Goal: Task Accomplishment & Management: Use online tool/utility

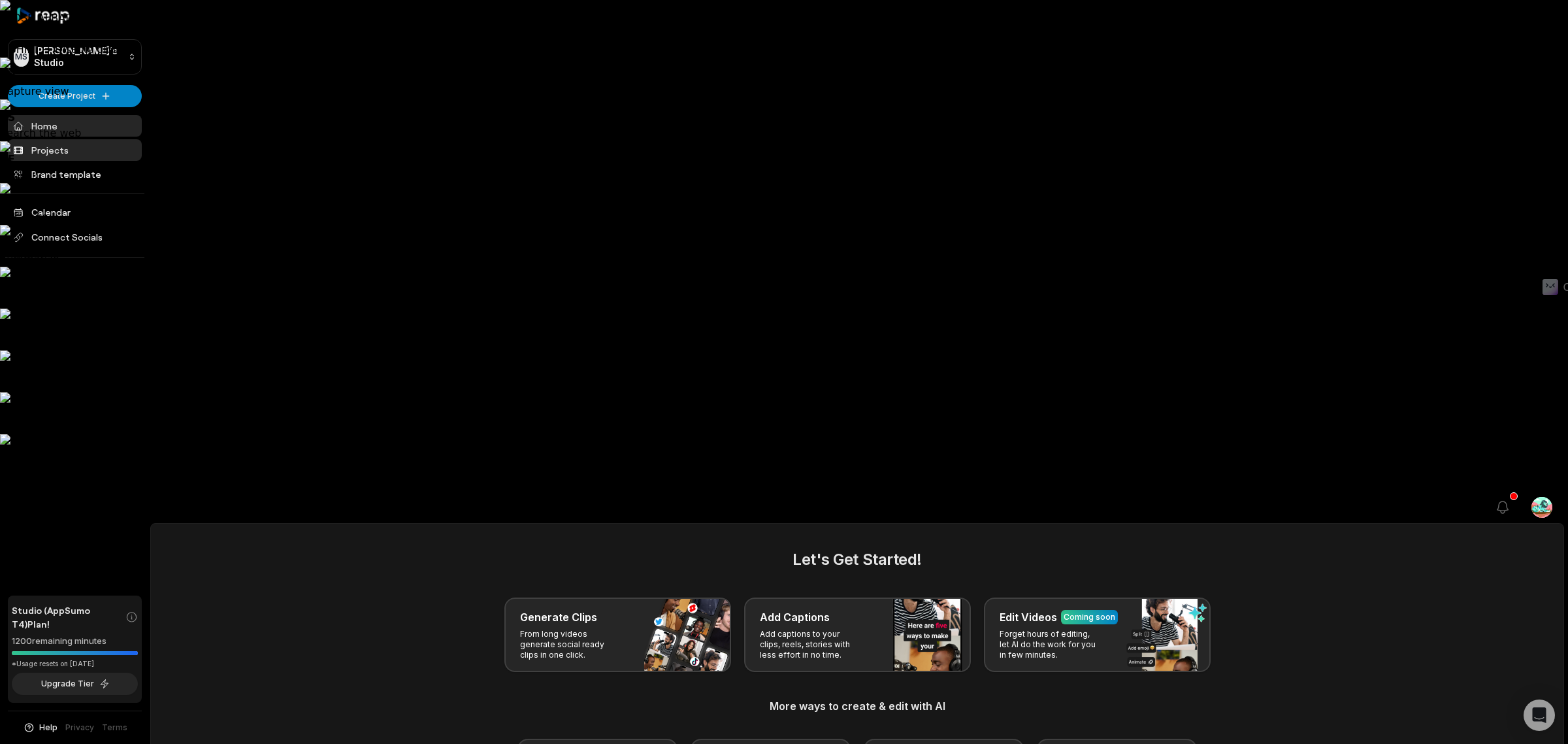
click at [66, 141] on link "Projects" at bounding box center [74, 150] width 134 height 22
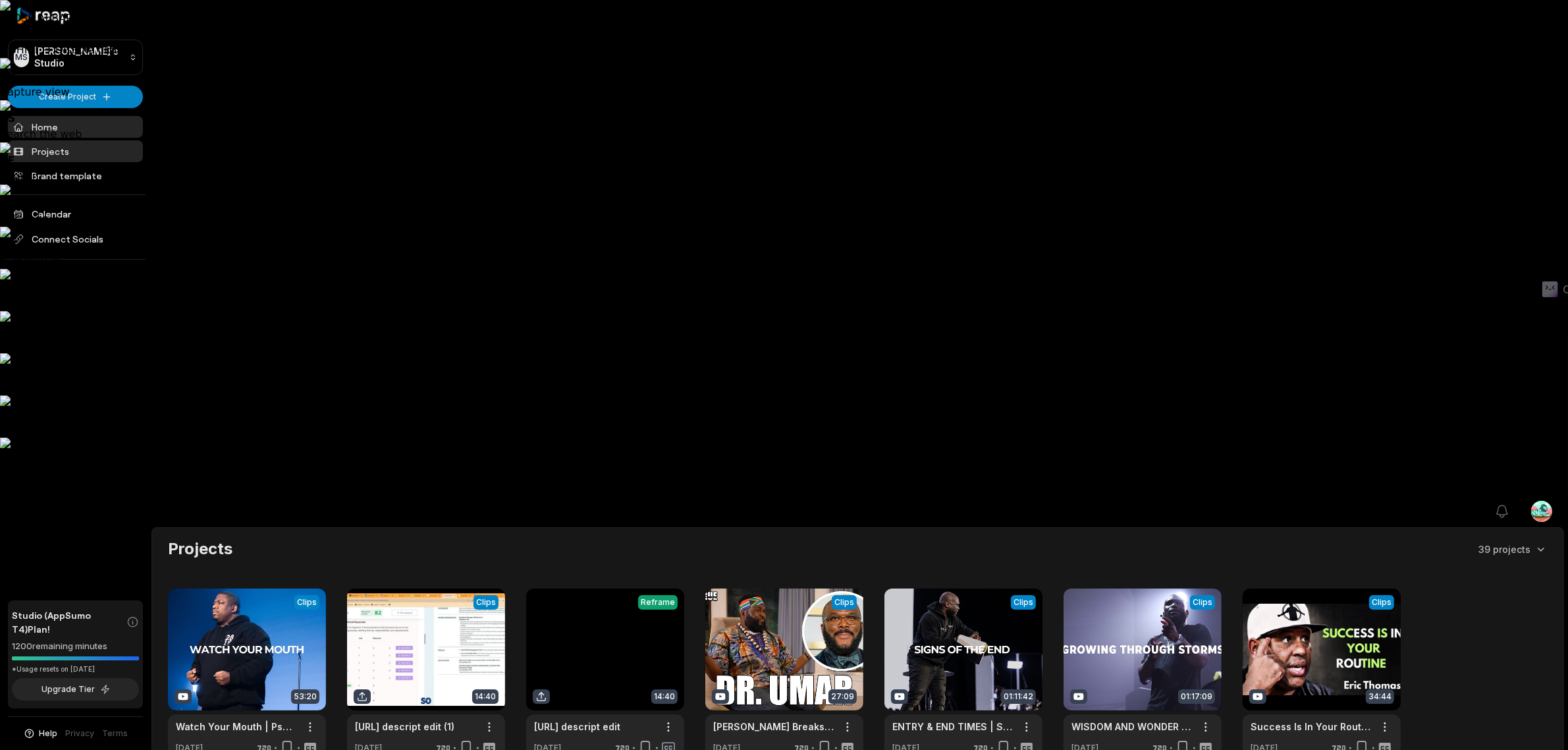
click at [64, 120] on link "Home" at bounding box center [75, 127] width 135 height 22
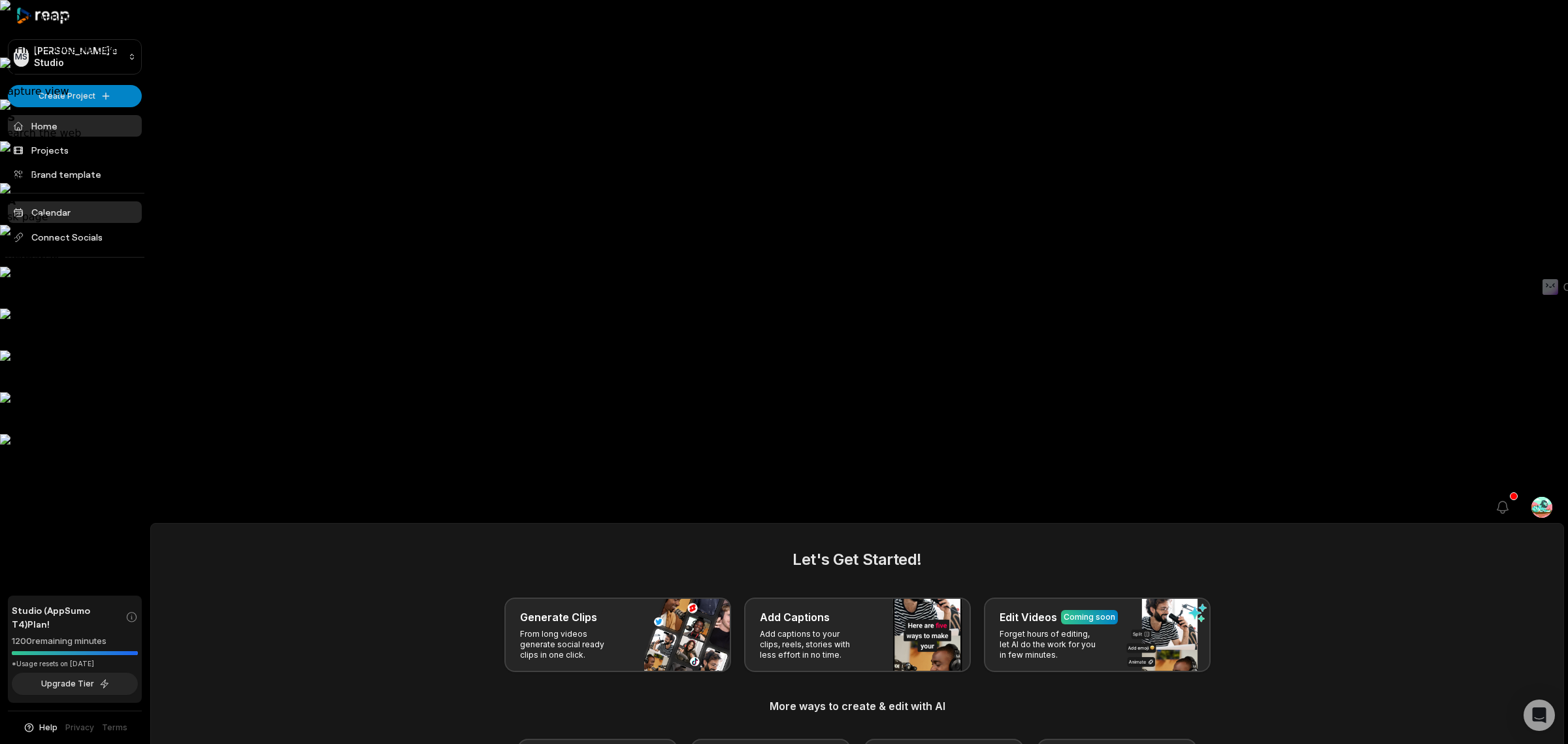
click at [70, 205] on link "Calendar" at bounding box center [74, 213] width 134 height 22
click at [63, 230] on span "Connect Socials" at bounding box center [74, 237] width 134 height 23
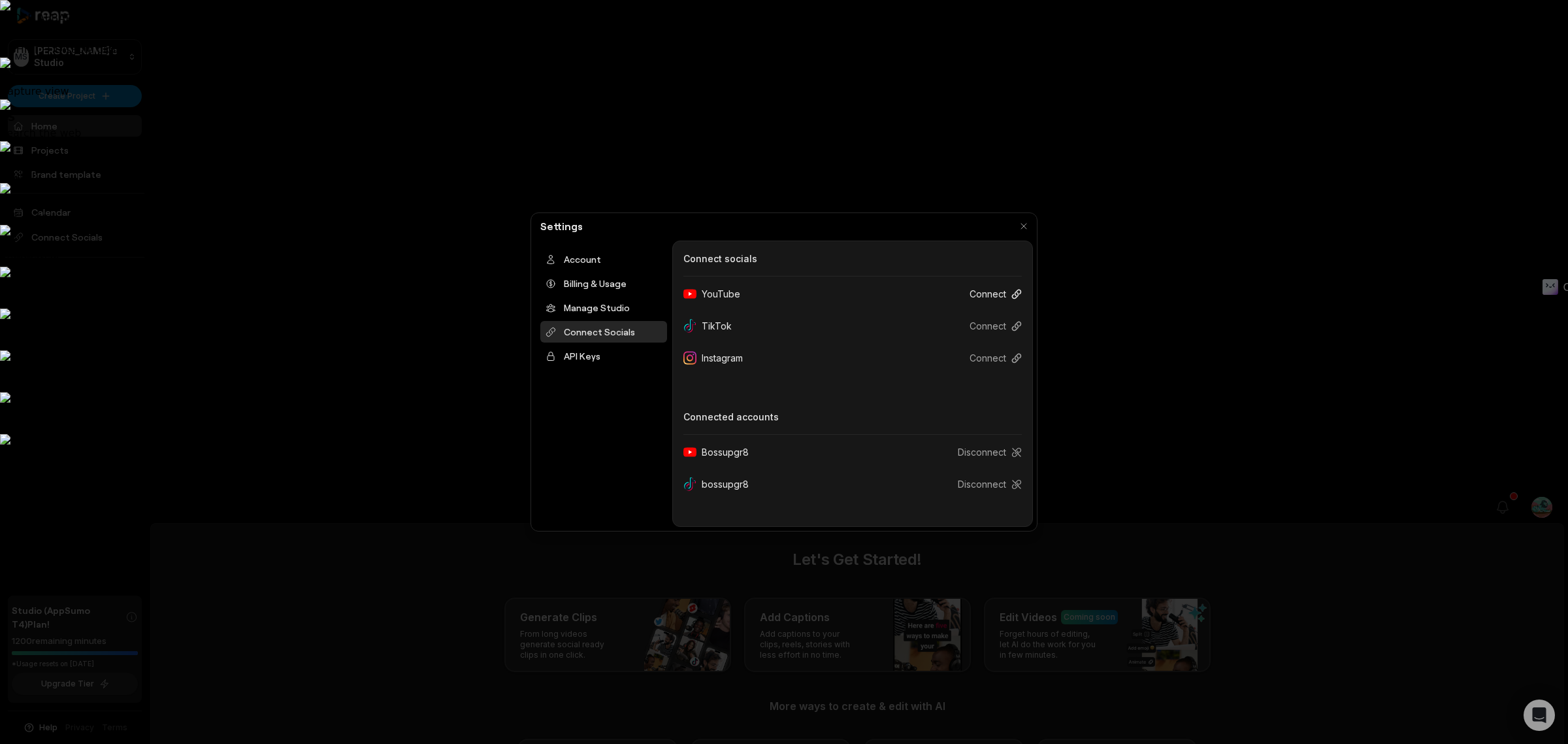
click at [1014, 296] on icon at bounding box center [1016, 294] width 10 height 10
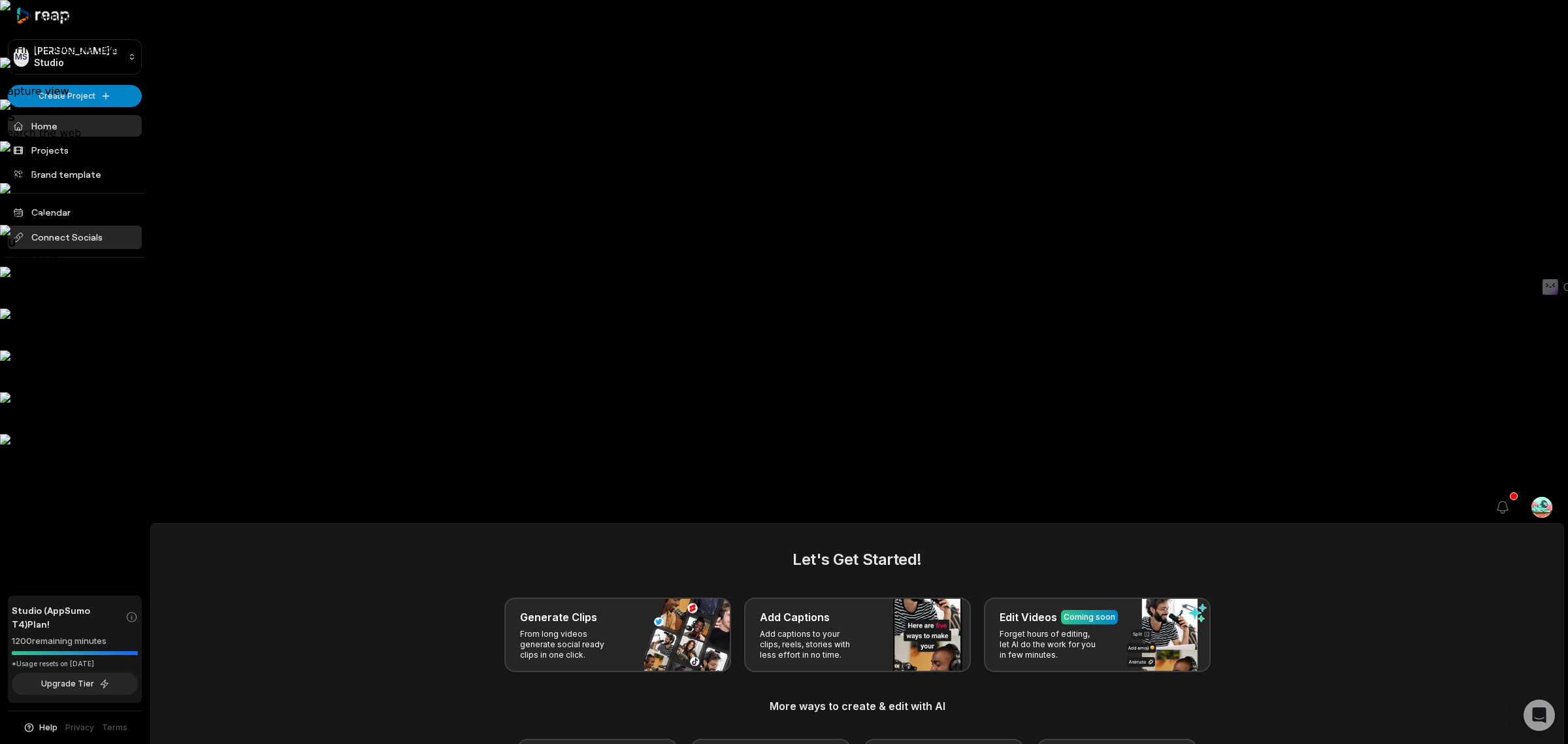
click at [118, 246] on span "Connect Socials" at bounding box center [74, 237] width 134 height 23
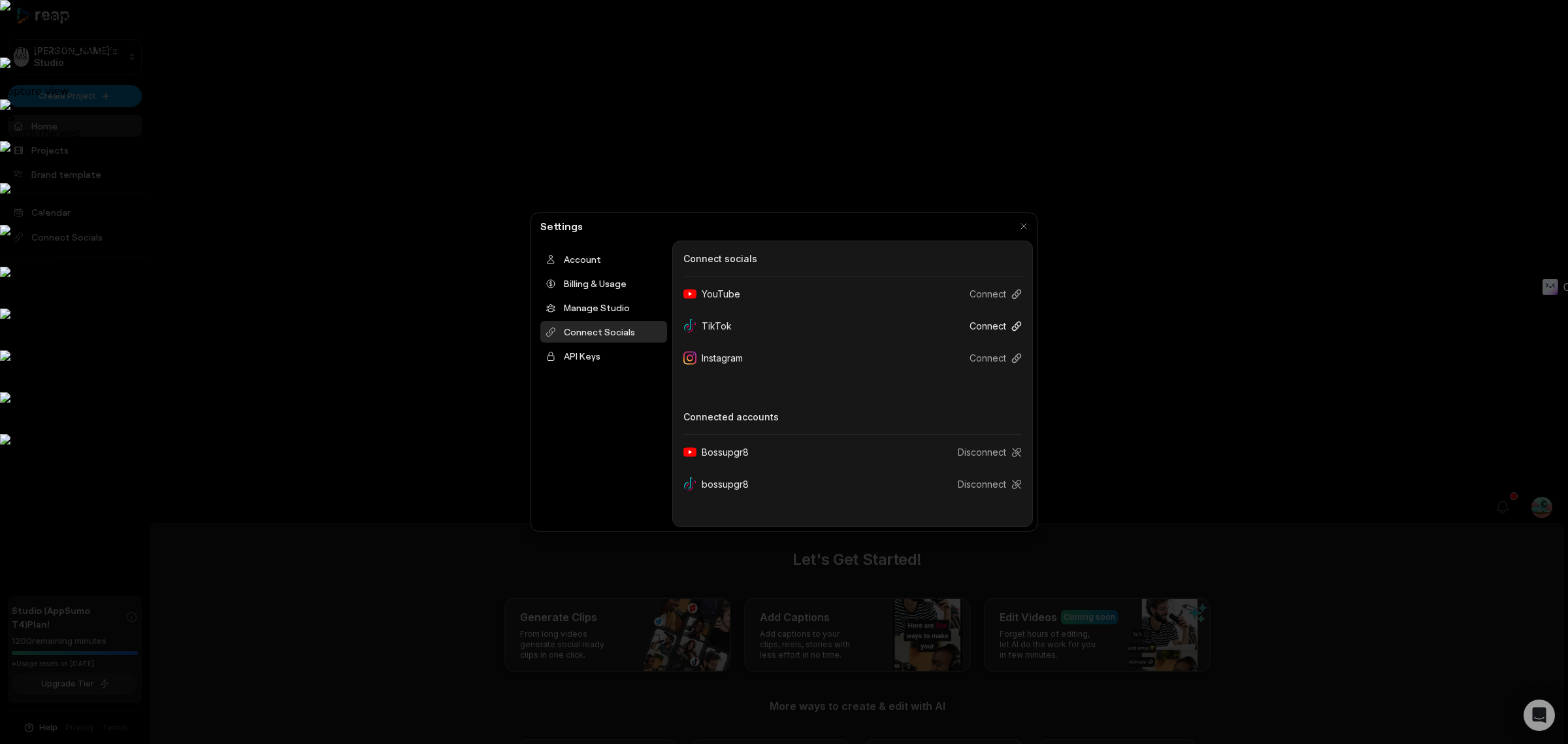
click at [990, 321] on button "Connect" at bounding box center [991, 325] width 63 height 24
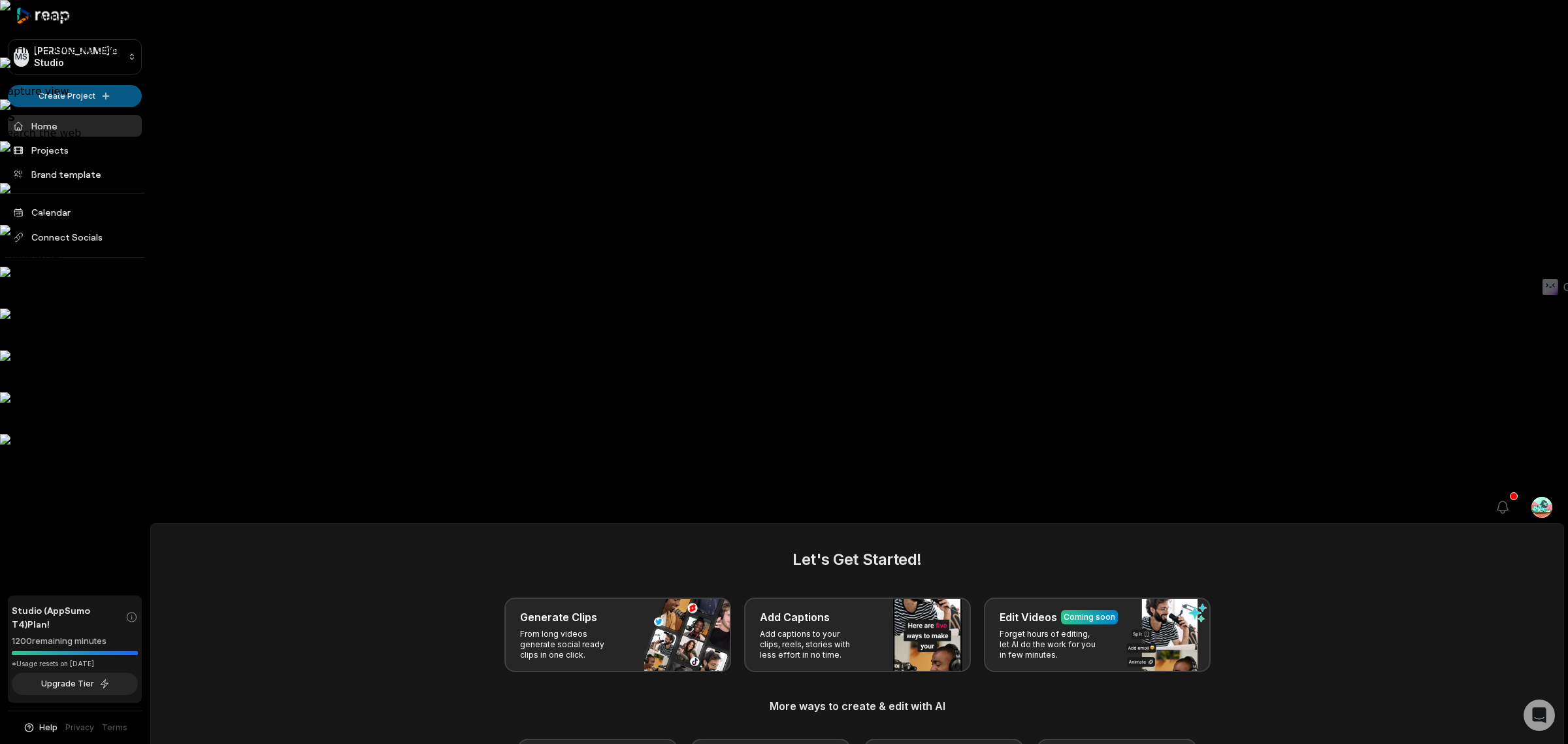
click at [113, 95] on html "CLOSE AI BAR • ALT → Disable for website • SHIFT → Disable globally // V Captur…" at bounding box center [784, 372] width 1568 height 744
click at [106, 122] on link "Create Clips" at bounding box center [75, 123] width 127 height 22
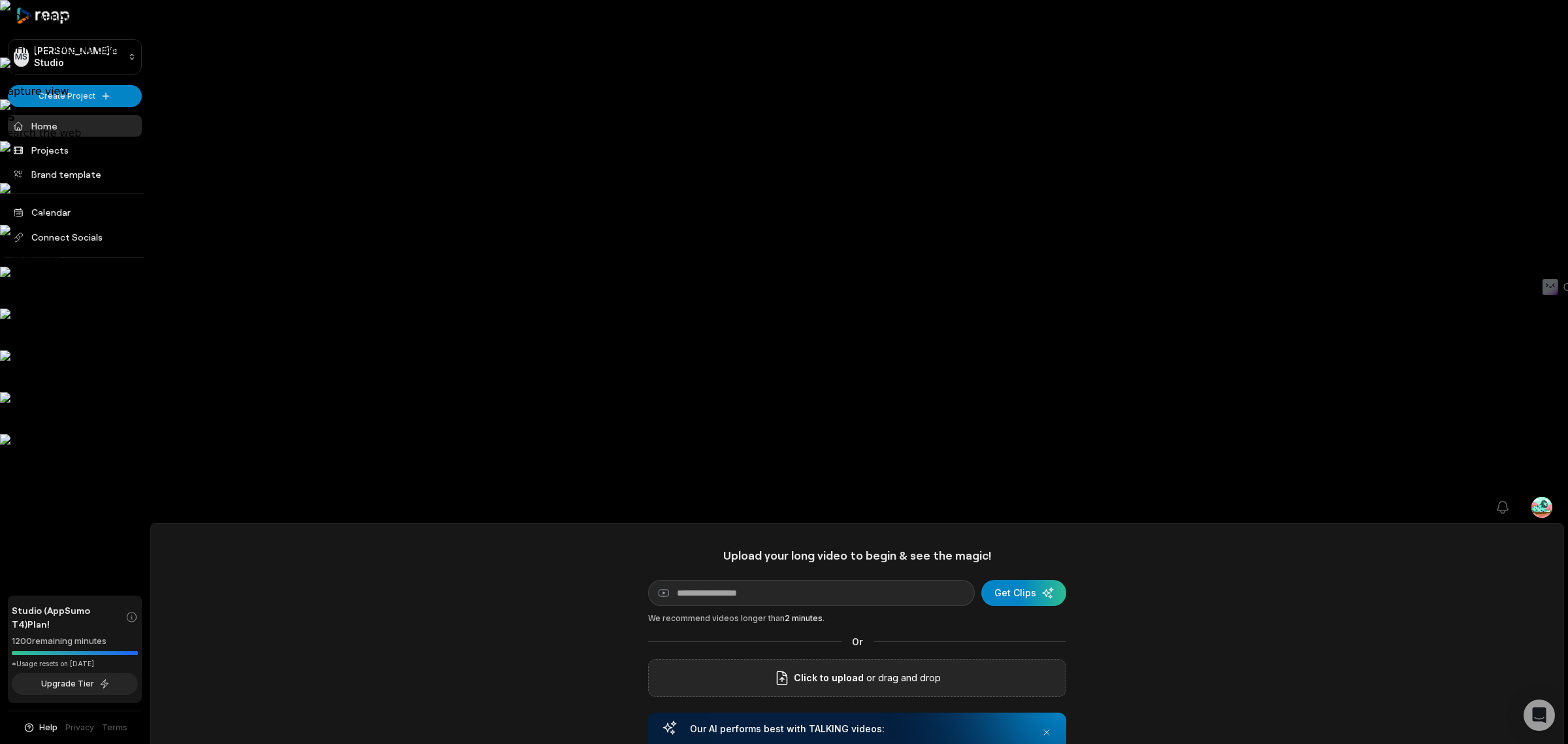
click at [813, 670] on span "Click to upload" at bounding box center [828, 678] width 70 height 16
click at [0, 0] on input "Click to upload" at bounding box center [0, 0] width 0 height 0
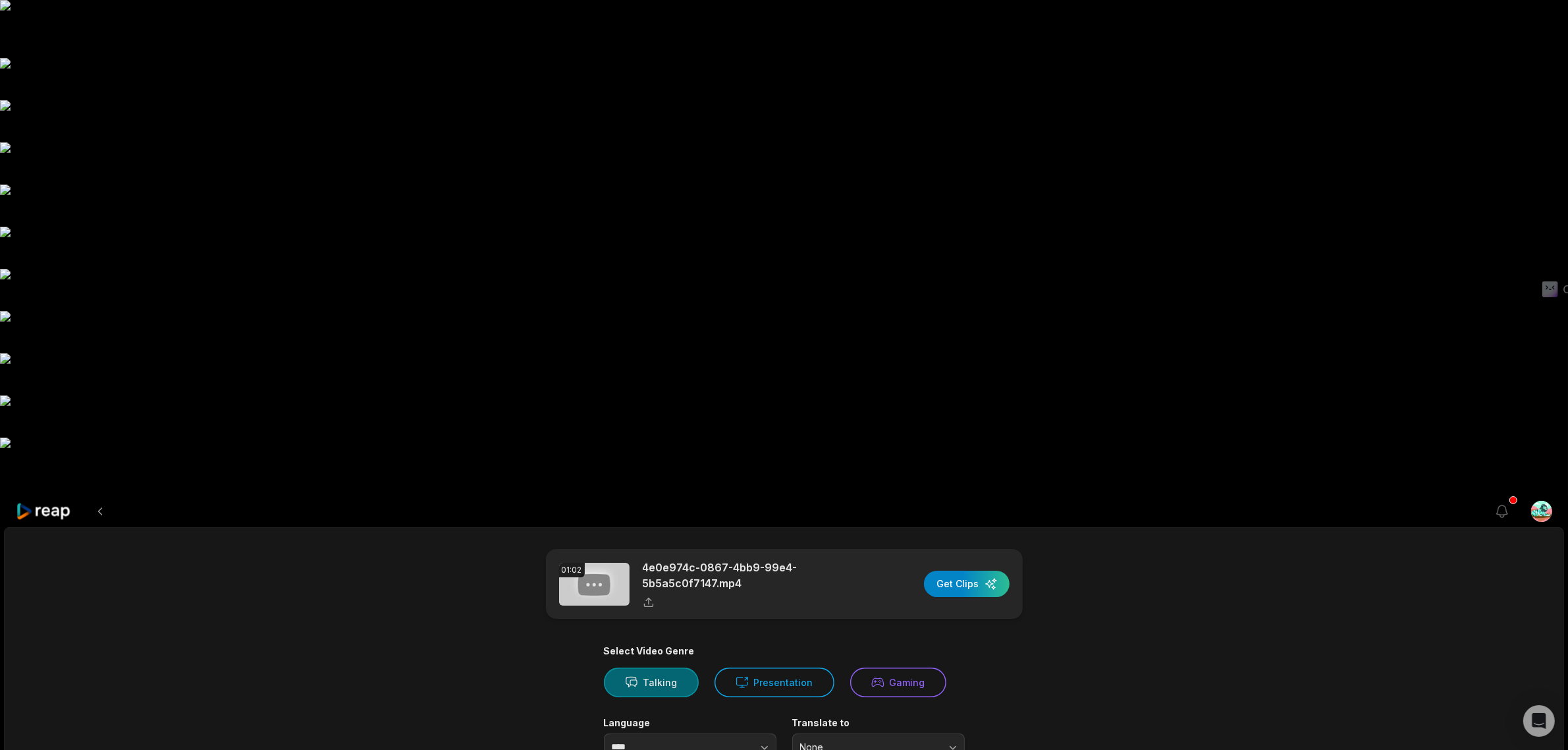
click at [667, 667] on button "Talking" at bounding box center [651, 682] width 95 height 30
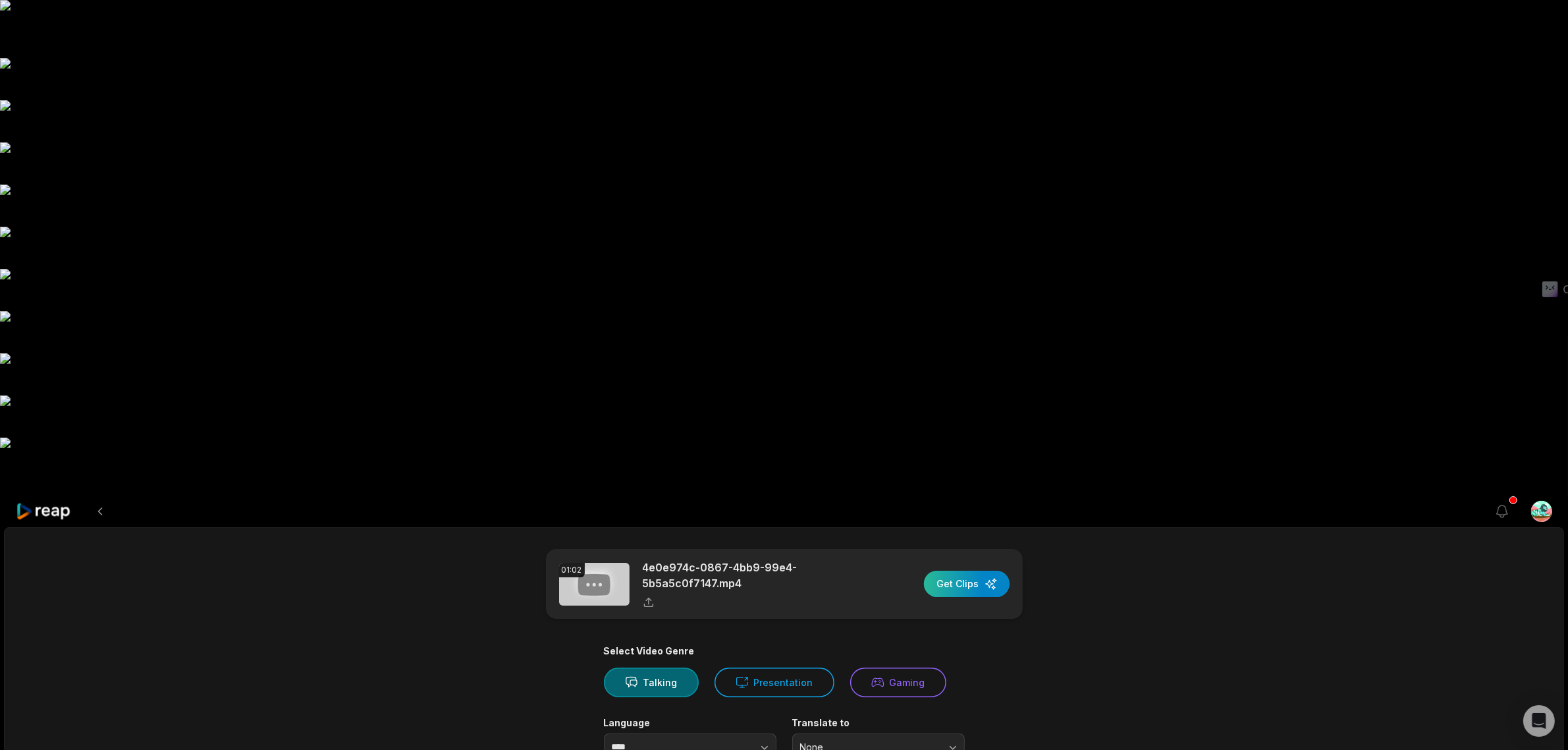
click at [980, 570] on div "button" at bounding box center [966, 583] width 86 height 26
click at [897, 37] on icon "button" at bounding box center [903, 32] width 13 height 13
click at [56, 503] on icon at bounding box center [43, 511] width 56 height 18
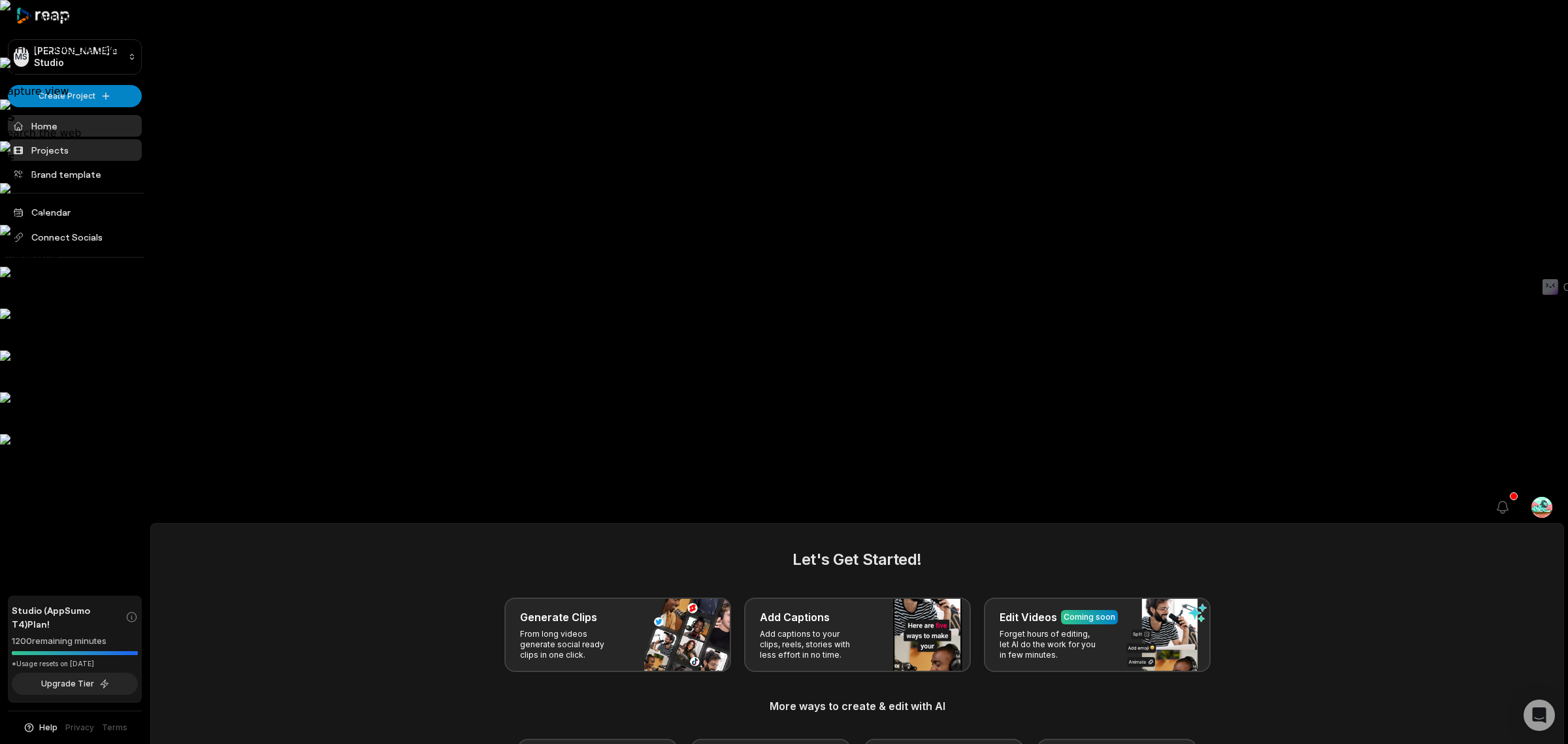
click at [41, 158] on link "Projects" at bounding box center [74, 150] width 134 height 22
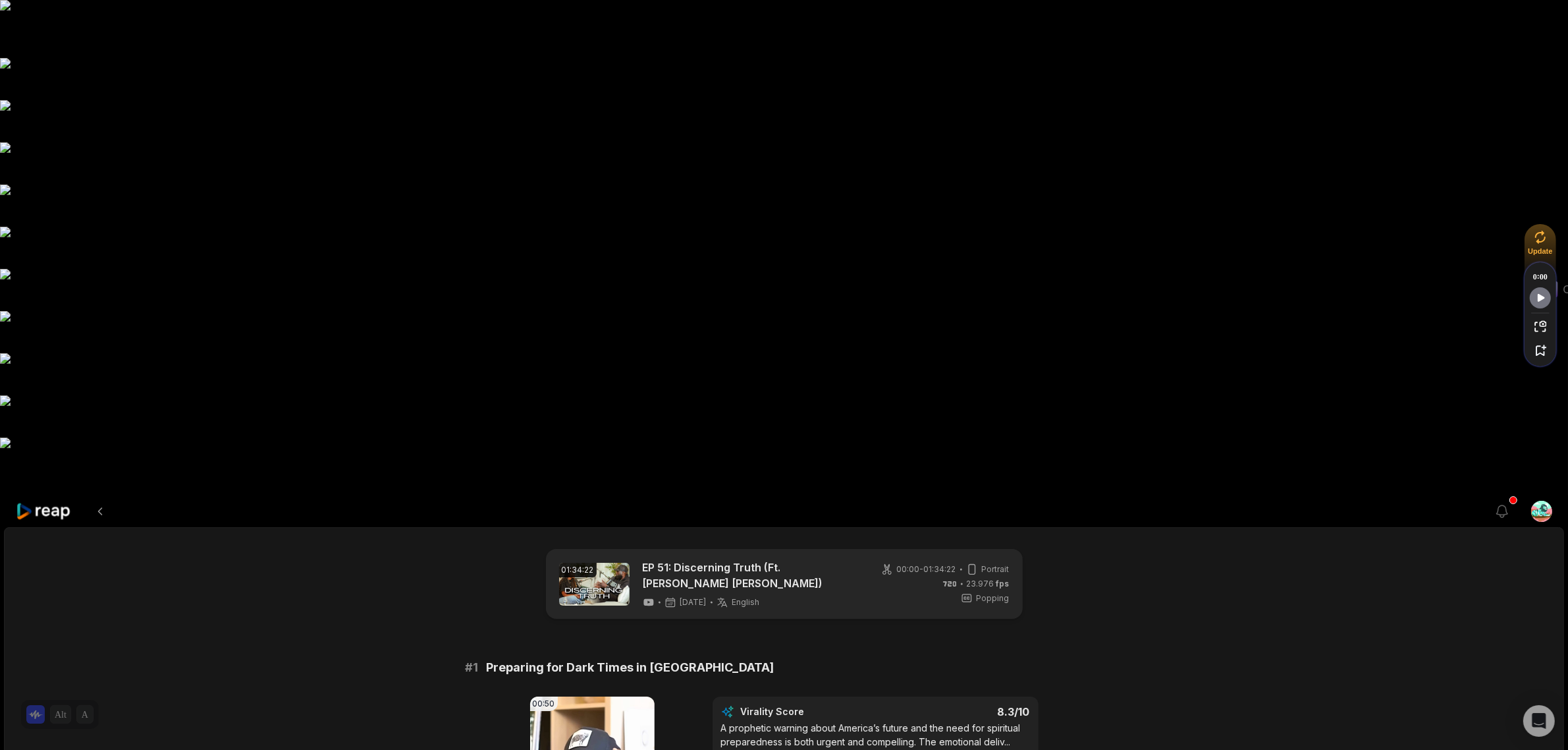
scroll to position [3275, 0]
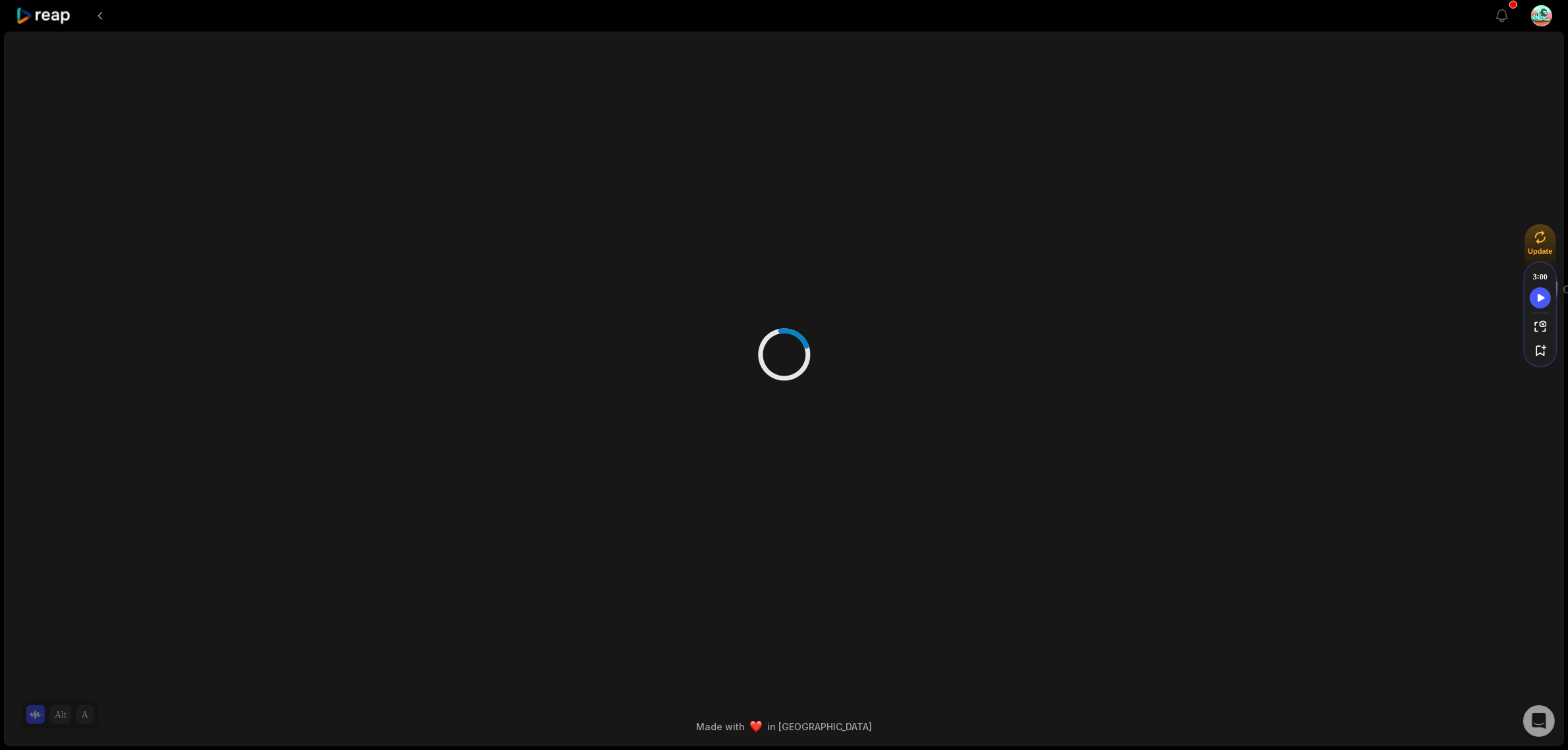
scroll to position [0, 0]
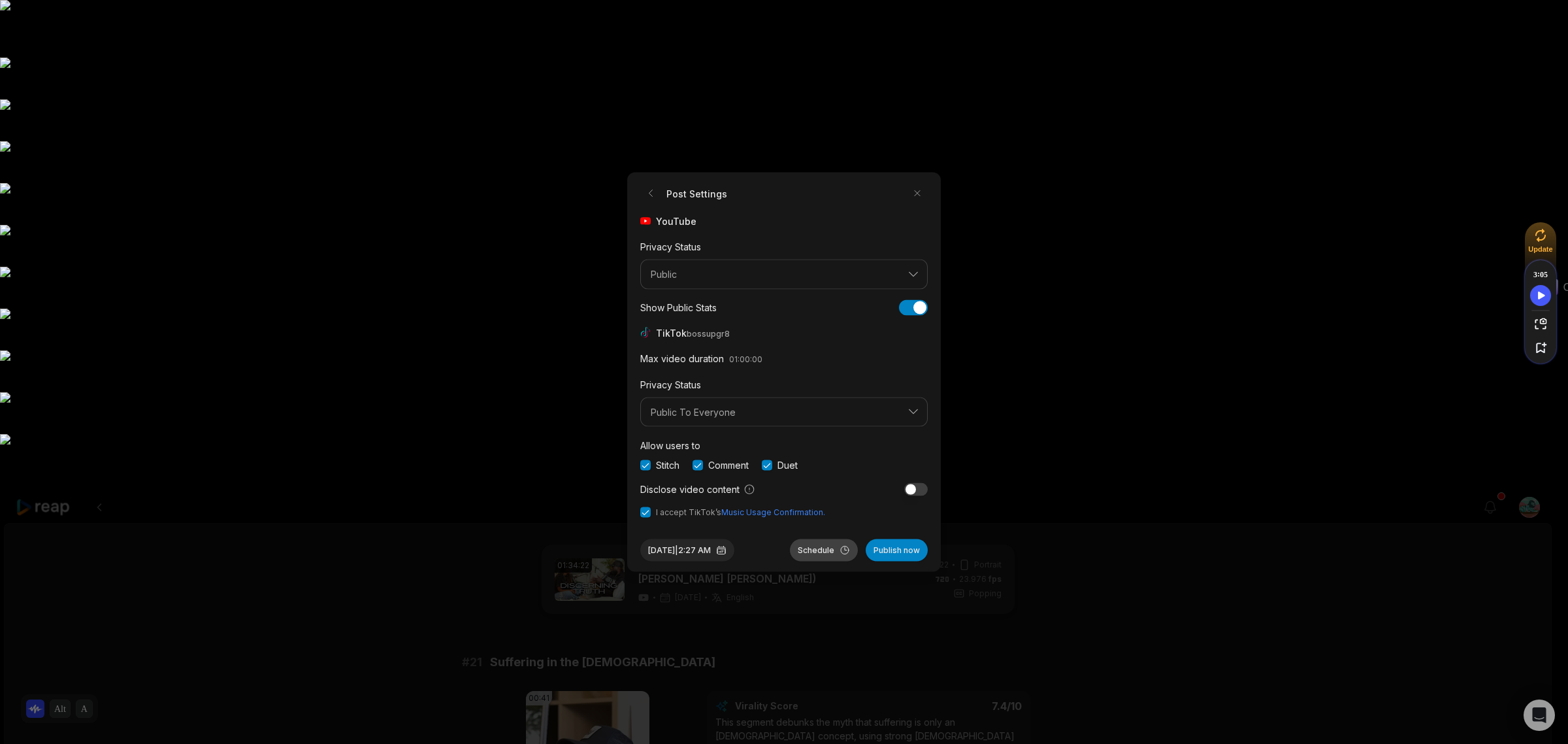
click at [816, 548] on button "Schedule" at bounding box center [823, 550] width 68 height 22
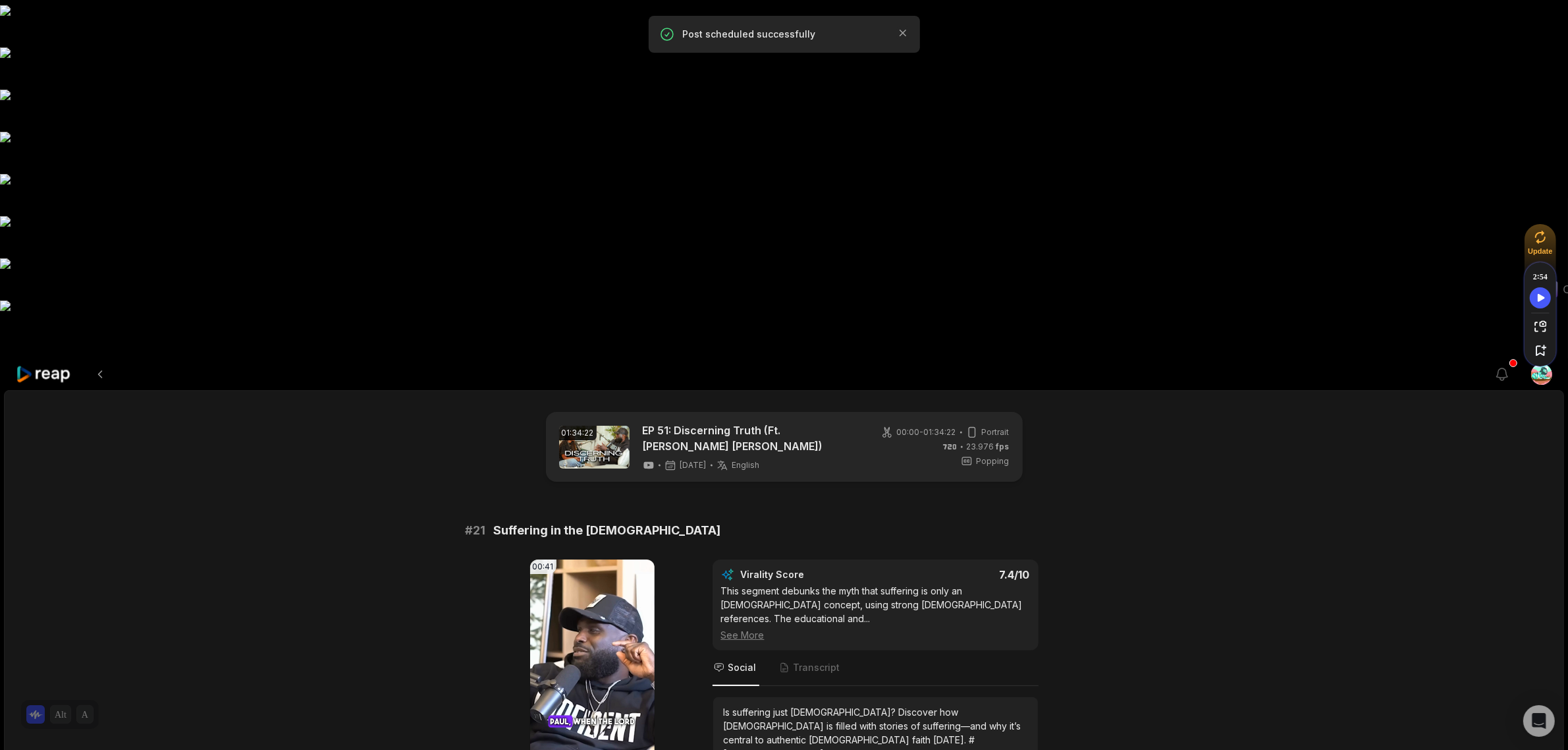
scroll to position [165, 0]
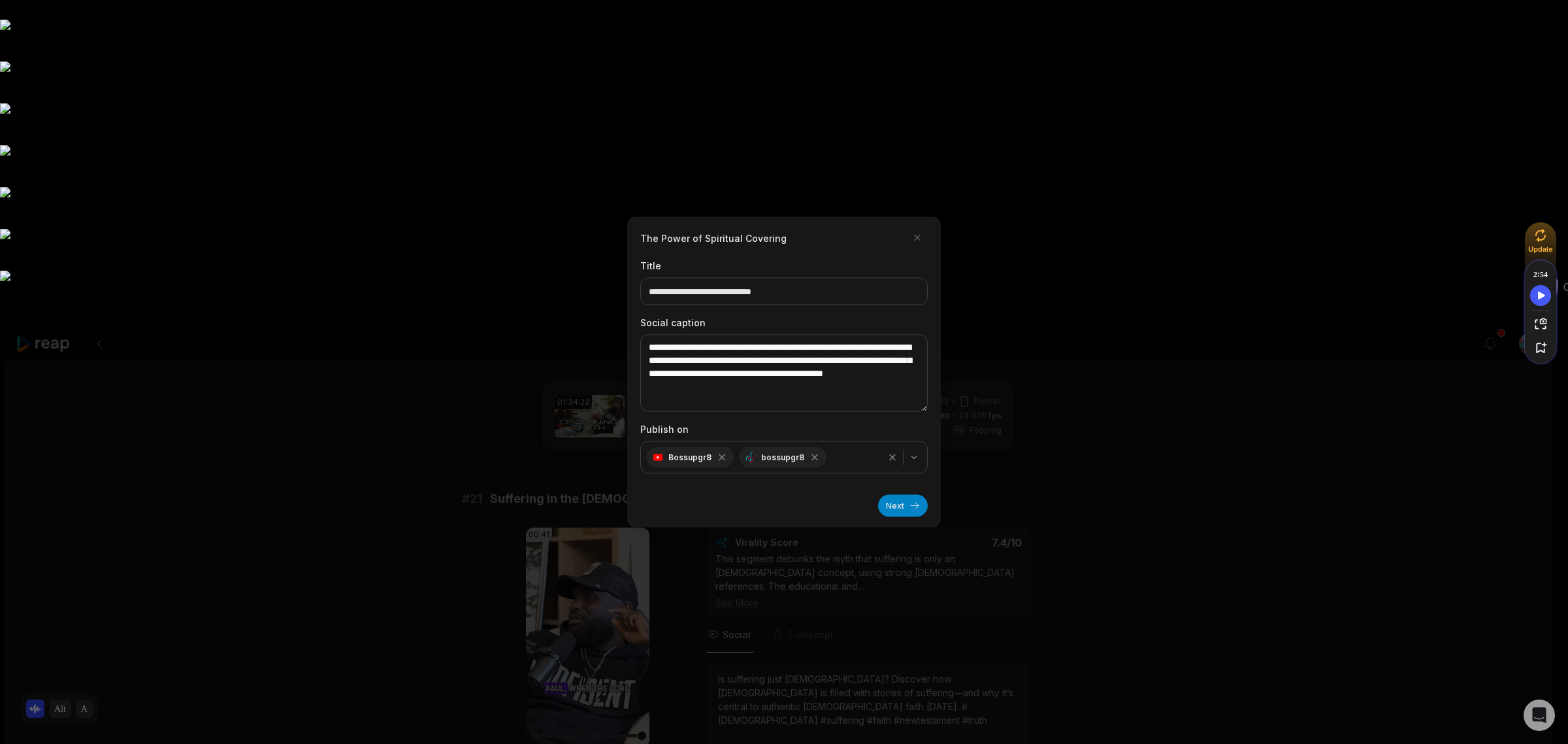
click at [900, 500] on button "Next" at bounding box center [903, 506] width 50 height 22
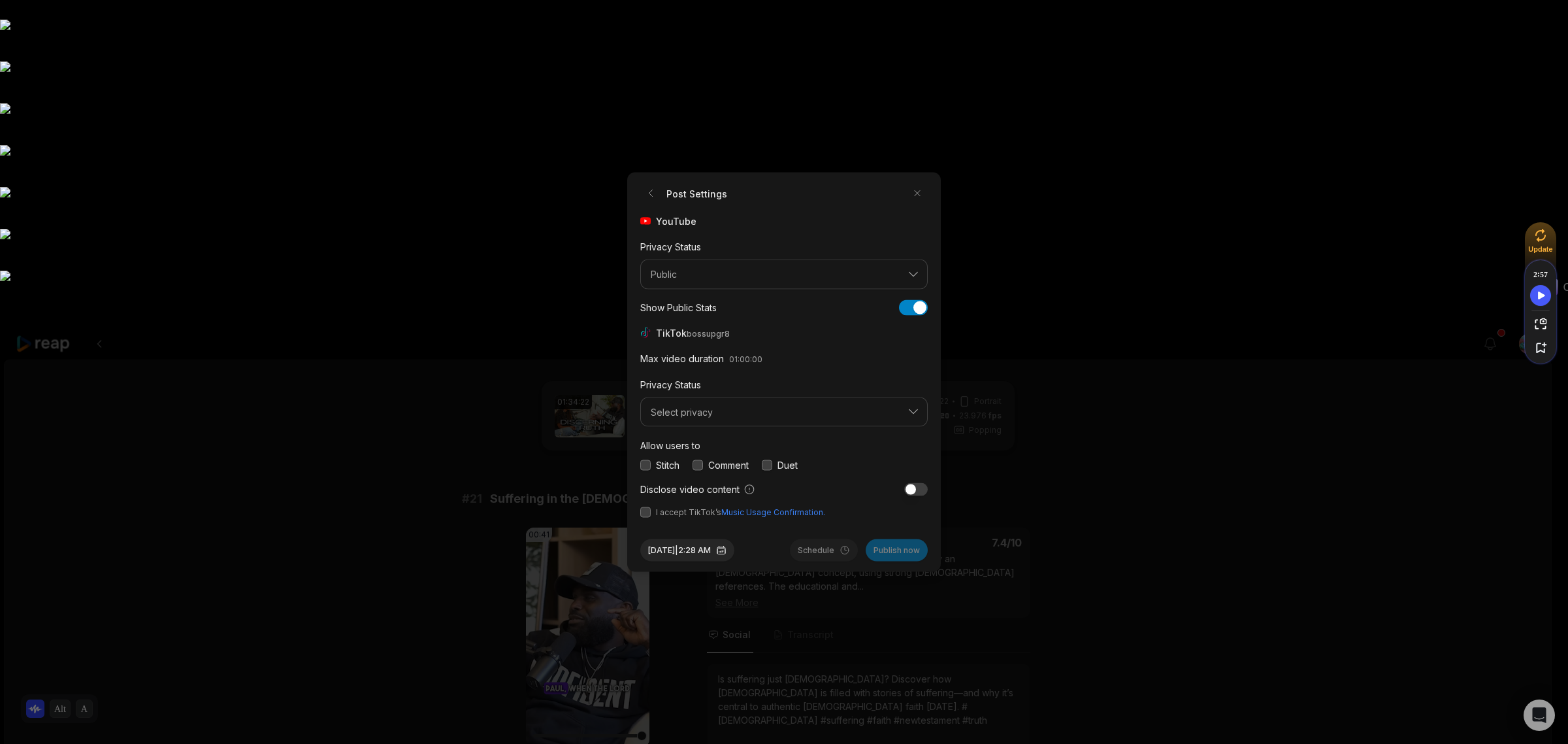
click at [647, 468] on button "button" at bounding box center [645, 464] width 10 height 10
click at [706, 465] on div "Comment" at bounding box center [720, 465] width 56 height 14
click at [701, 469] on button "button" at bounding box center [697, 464] width 10 height 10
click at [759, 469] on div "Stitch Comment Duet" at bounding box center [784, 465] width 288 height 14
click at [764, 466] on button "button" at bounding box center [766, 464] width 10 height 10
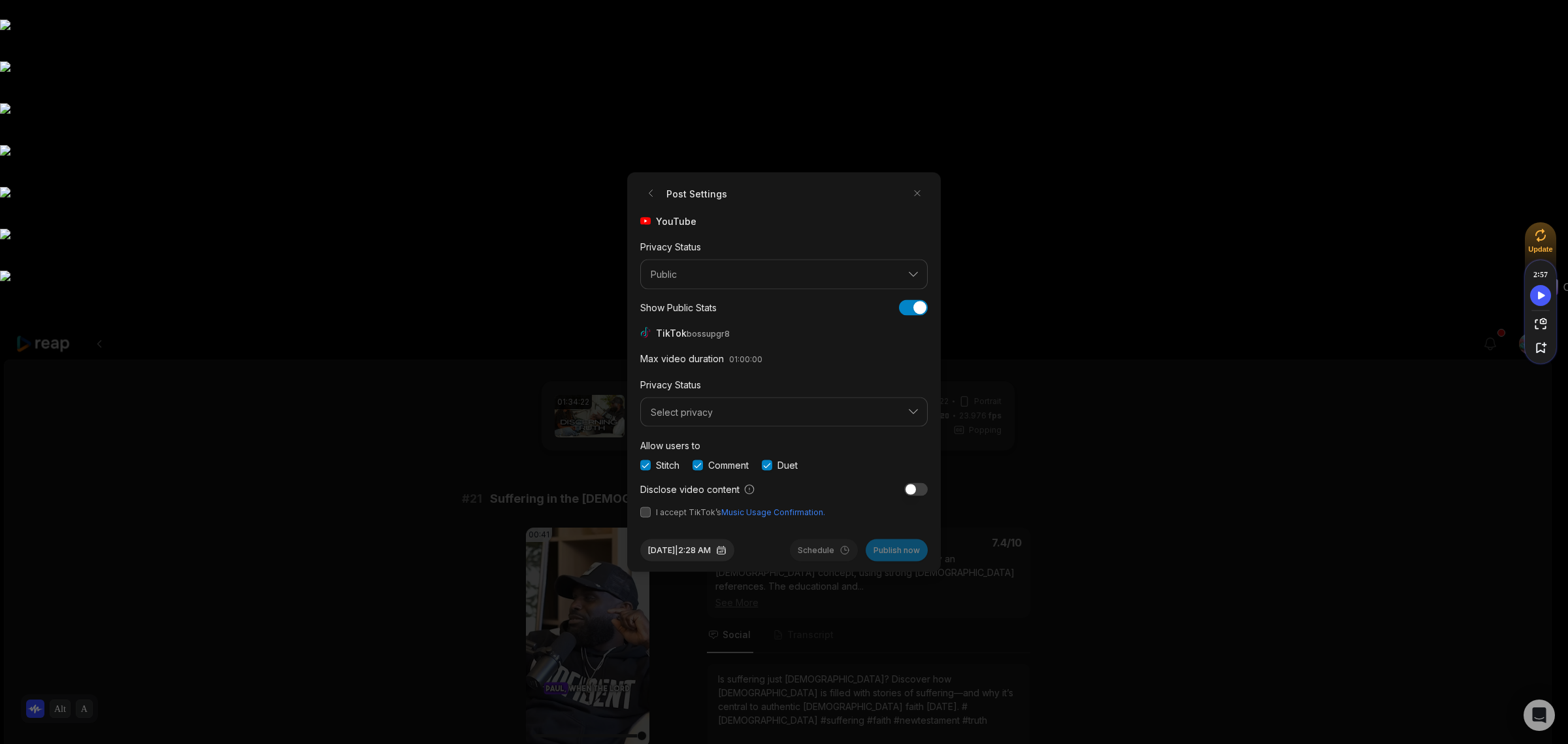
click at [652, 514] on span "I accept TikTok’s Music Usage Confirmation." at bounding box center [784, 512] width 288 height 12
click at [645, 512] on button "button" at bounding box center [645, 512] width 10 height 10
click at [899, 409] on button "Select privacy" at bounding box center [784, 412] width 288 height 30
click at [820, 441] on p "Public To Everyone" at bounding box center [784, 446] width 270 height 14
click at [713, 553] on button "Sep 5, 2025 | 2:28 AM" at bounding box center [687, 550] width 94 height 22
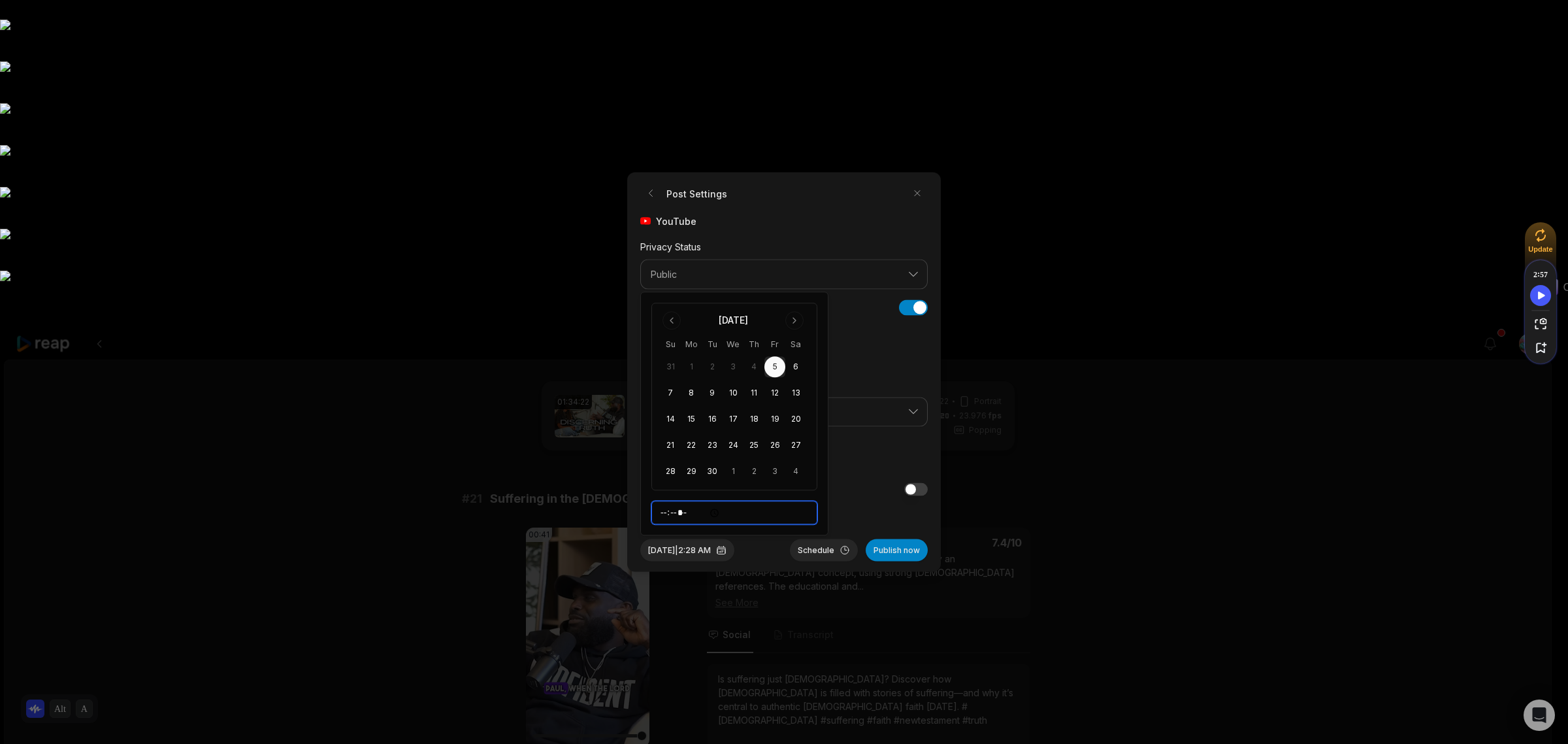
click at [684, 513] on input "*****" at bounding box center [734, 513] width 166 height 23
click at [667, 511] on input "*****" at bounding box center [734, 513] width 166 height 23
type input "*****"
click at [840, 459] on div "Stitch Comment Duet" at bounding box center [784, 465] width 288 height 14
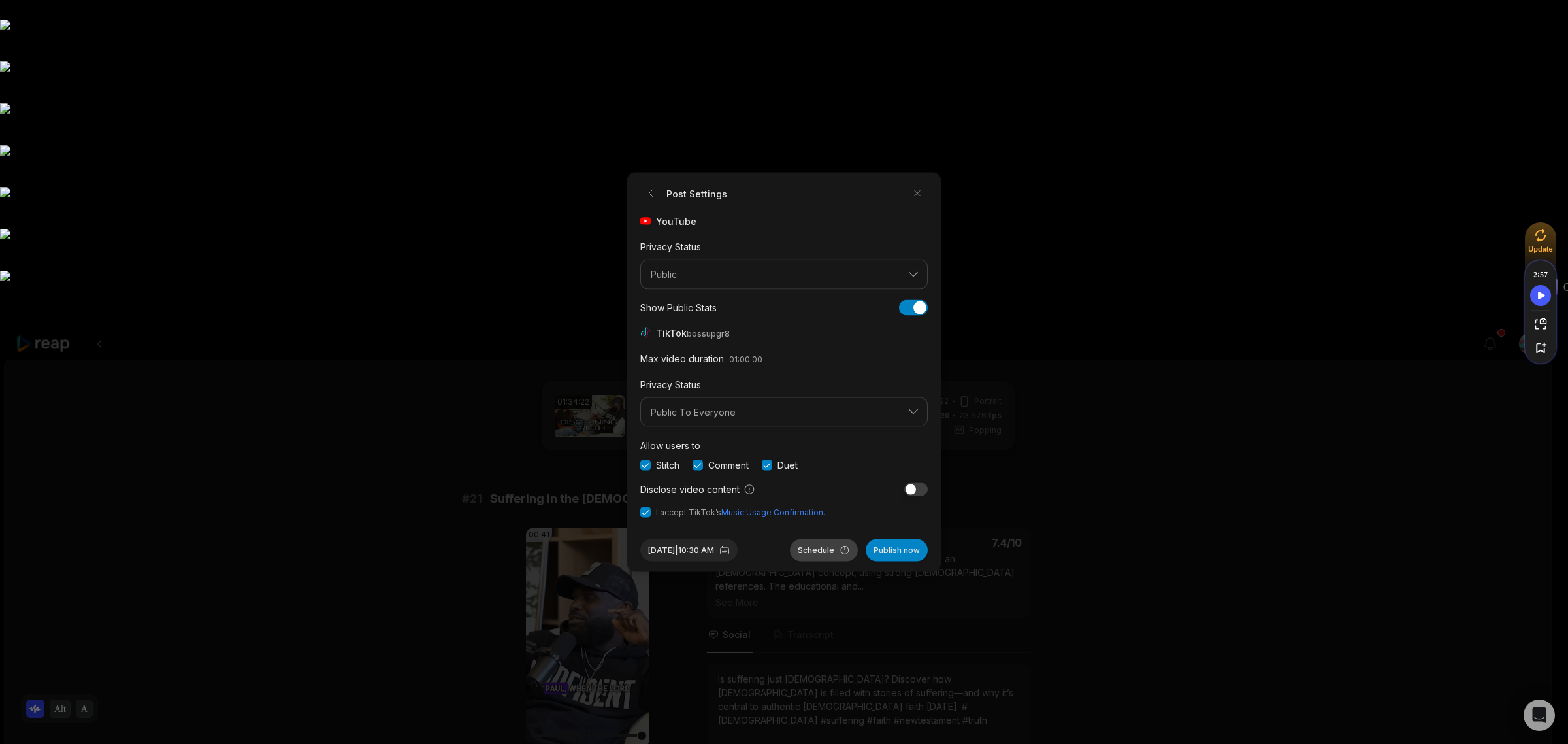
click at [827, 548] on button "Schedule" at bounding box center [823, 550] width 68 height 22
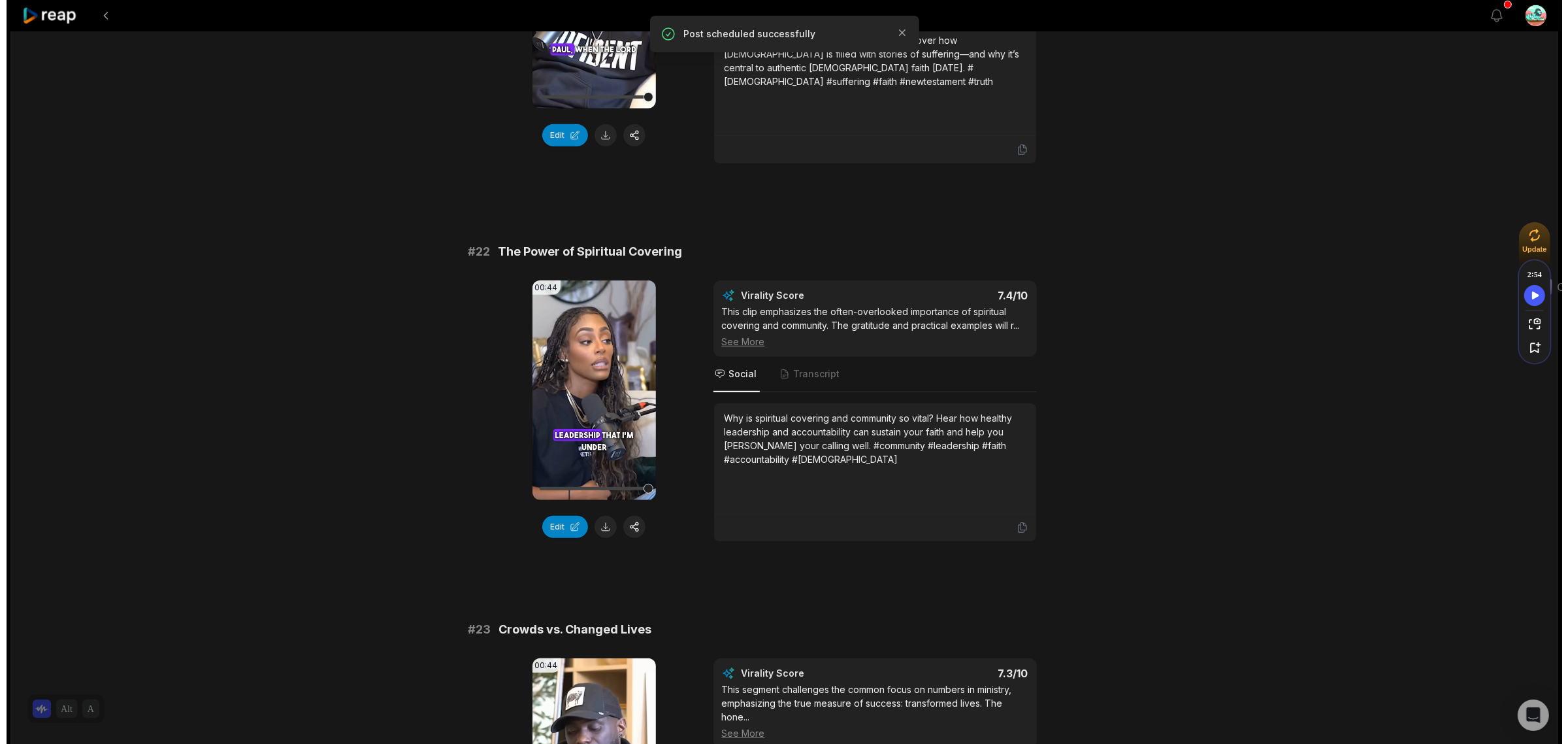
scroll to position [735, 0]
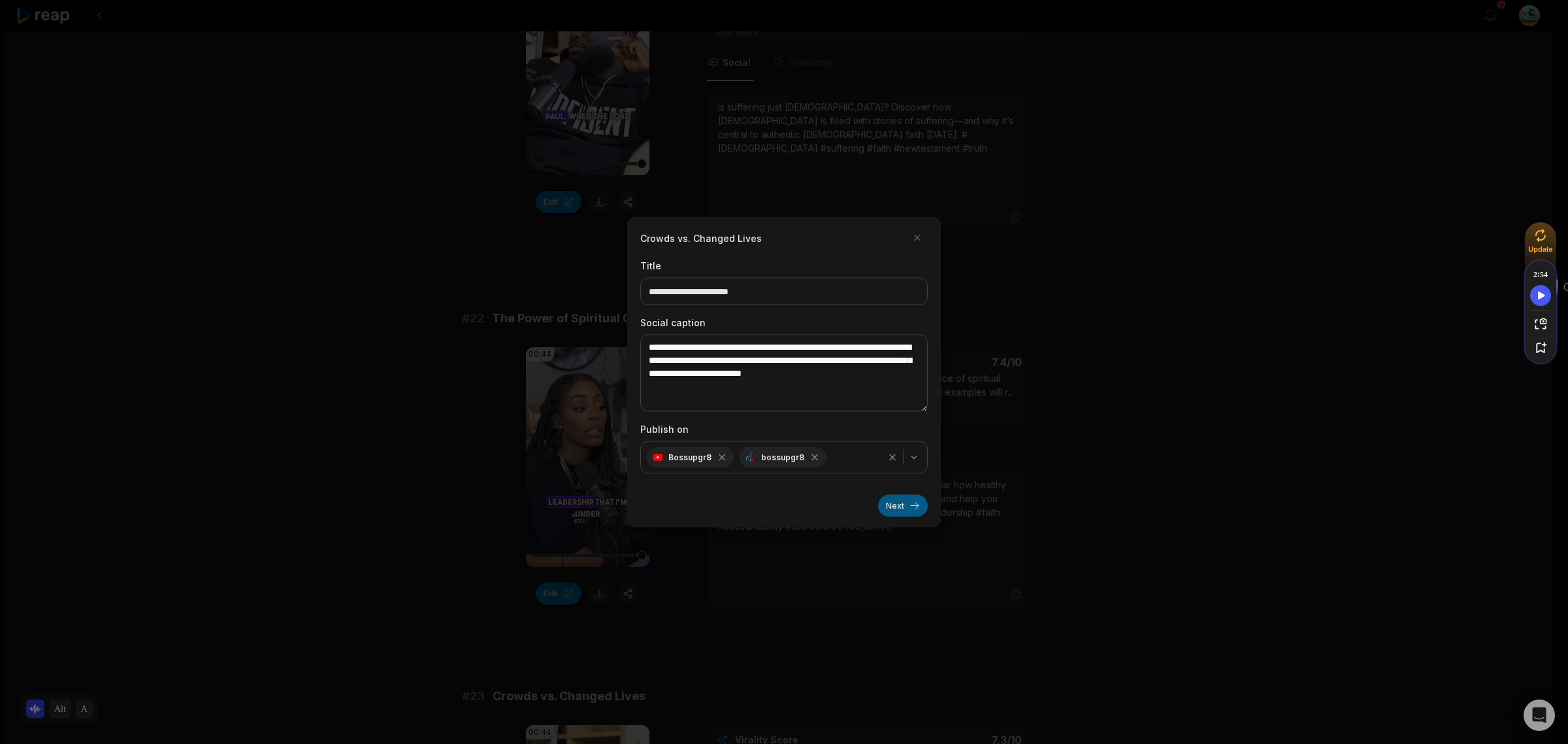
click at [919, 510] on button "Next" at bounding box center [903, 506] width 50 height 22
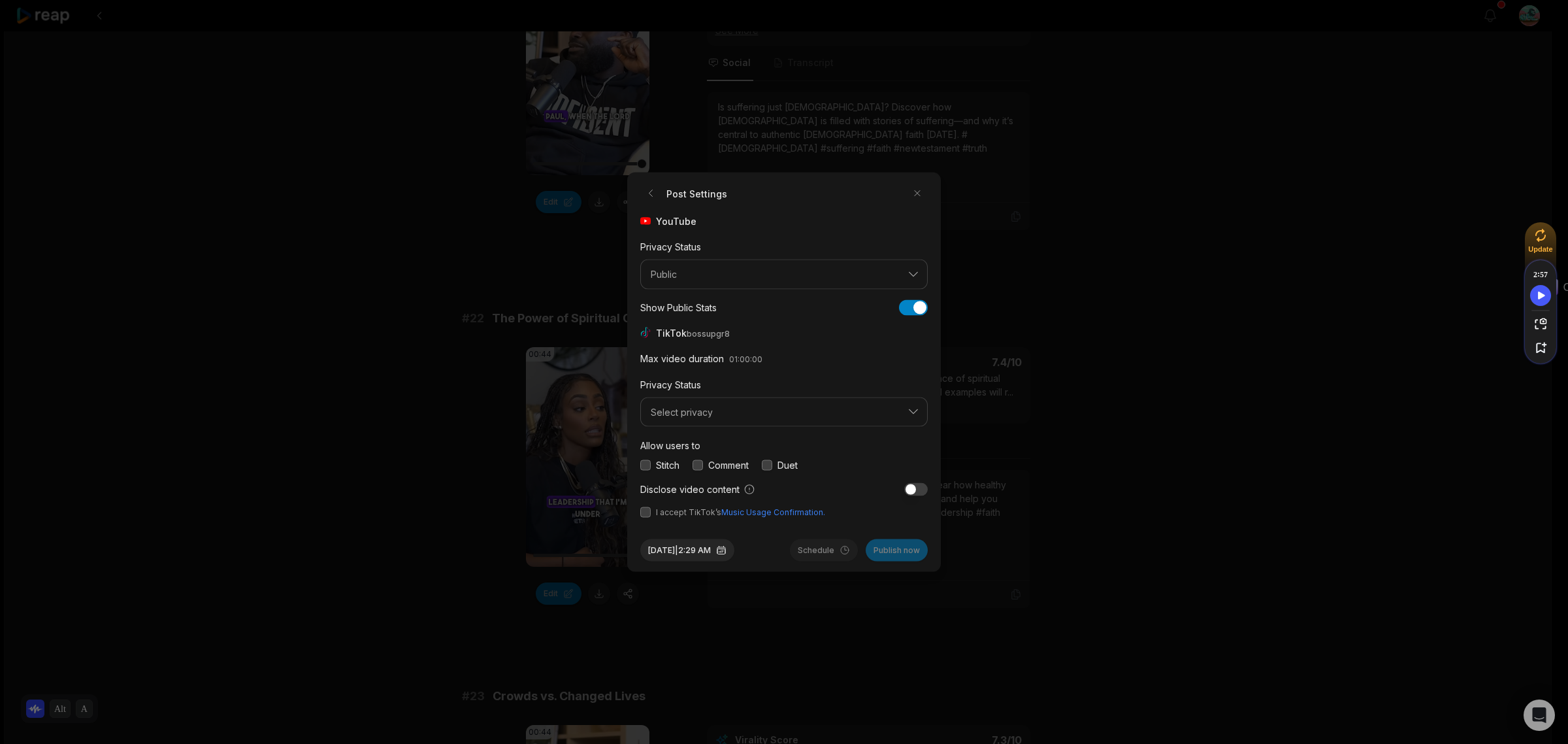
click at [648, 465] on button "button" at bounding box center [645, 464] width 10 height 10
click at [696, 463] on button "button" at bounding box center [697, 464] width 10 height 10
click at [766, 463] on button "button" at bounding box center [766, 464] width 10 height 10
click at [644, 513] on button "button" at bounding box center [645, 512] width 10 height 10
click at [709, 548] on button "Sep 5, 2025 | 2:29 AM" at bounding box center [687, 550] width 94 height 22
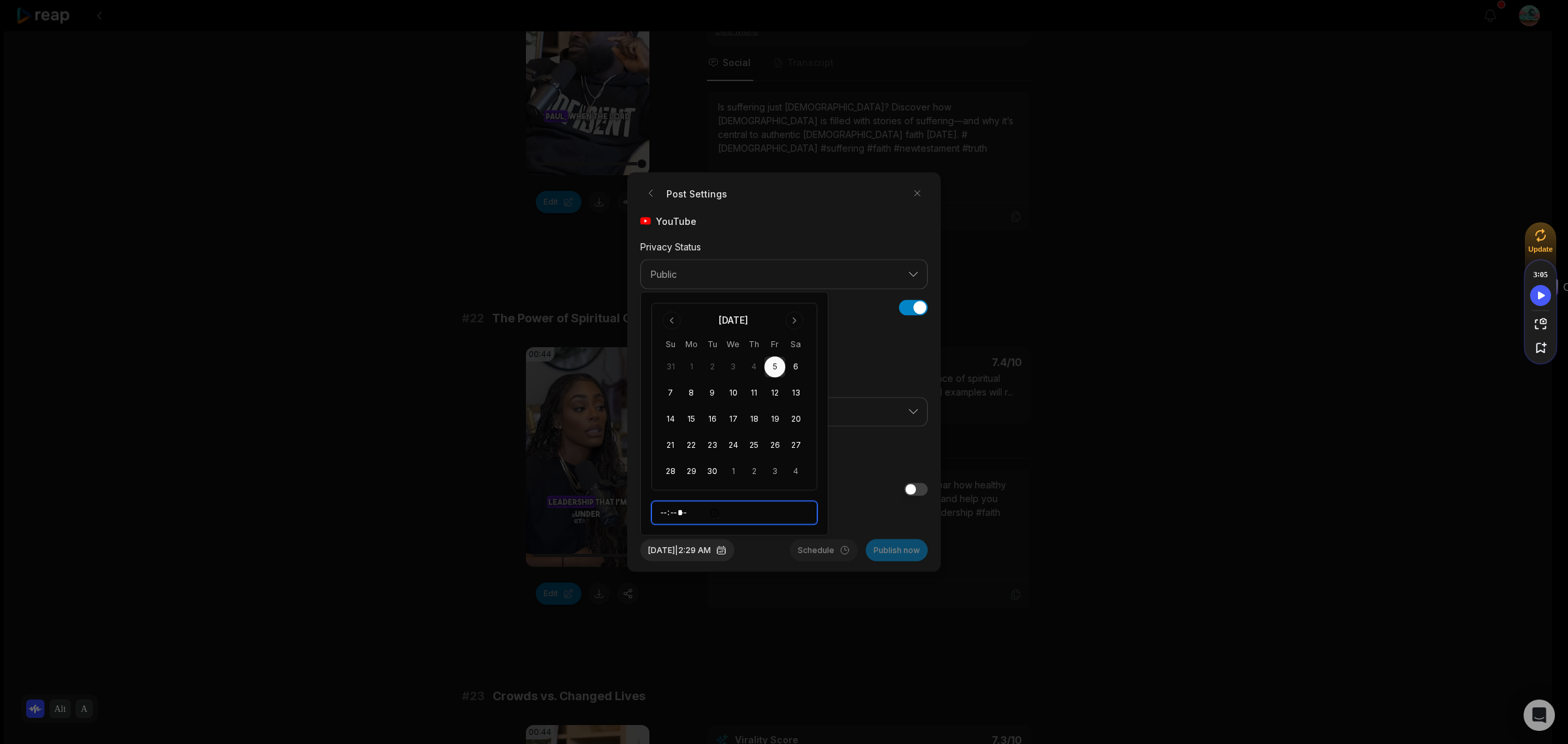
click at [668, 515] on input "*****" at bounding box center [734, 513] width 166 height 23
click at [698, 515] on input "*****" at bounding box center [734, 513] width 166 height 23
type input "*****"
click at [880, 488] on div "Disclose video content" at bounding box center [784, 489] width 288 height 14
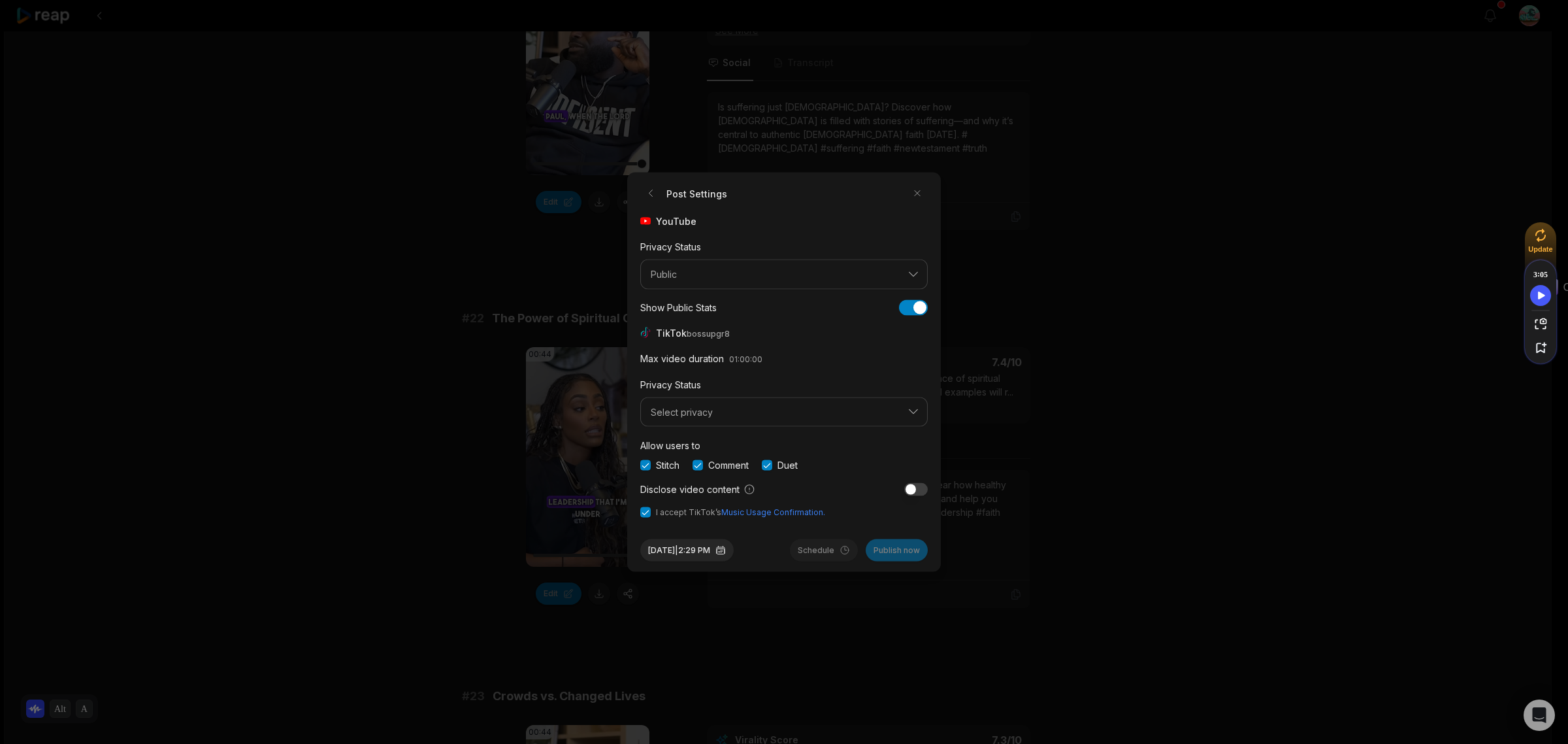
click at [863, 470] on div "Stitch Comment Duet" at bounding box center [784, 465] width 288 height 14
click at [843, 406] on span "Select privacy" at bounding box center [775, 411] width 248 height 12
click at [736, 445] on p "Public To Everyone" at bounding box center [784, 446] width 270 height 14
click at [831, 550] on button "Schedule" at bounding box center [823, 550] width 68 height 22
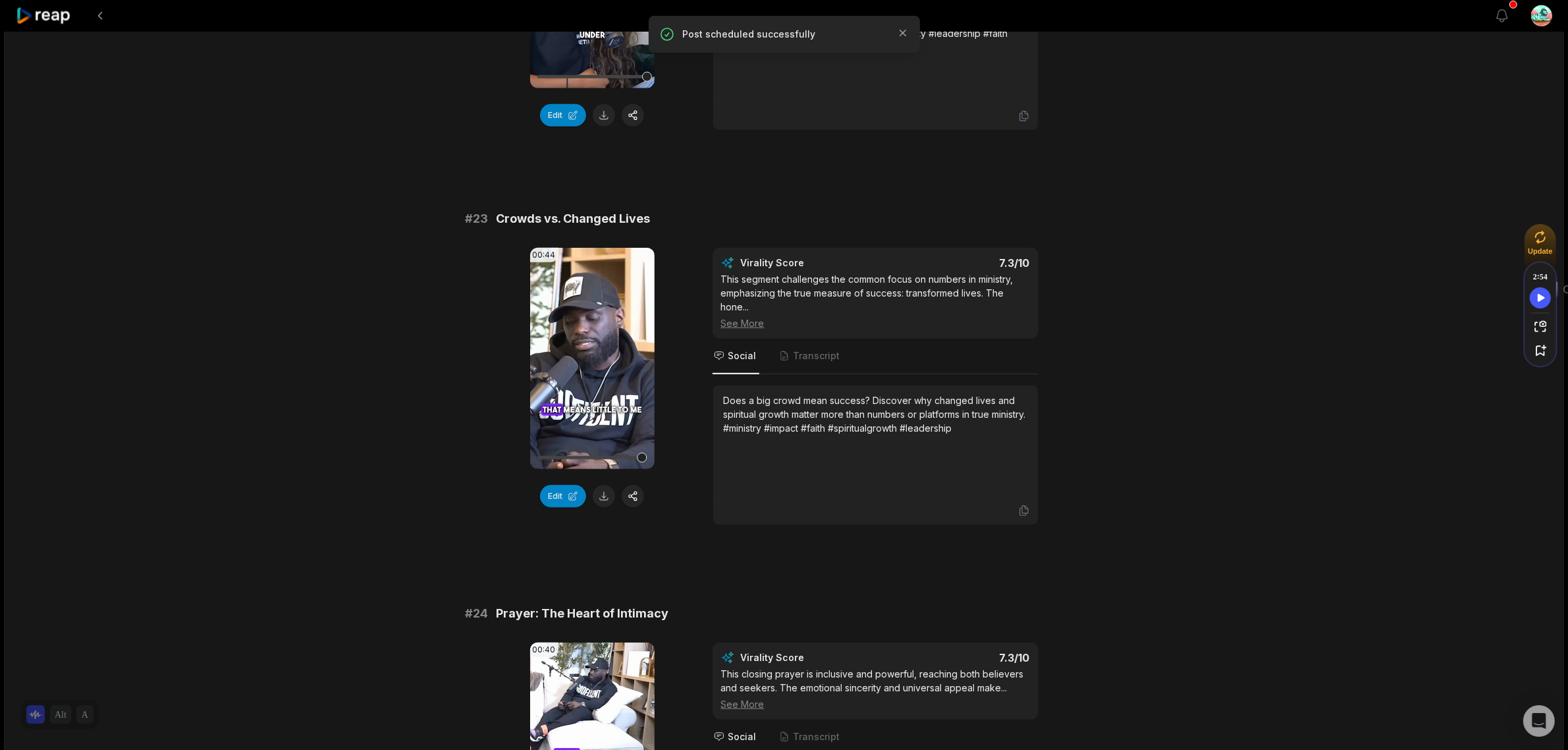
scroll to position [1235, 0]
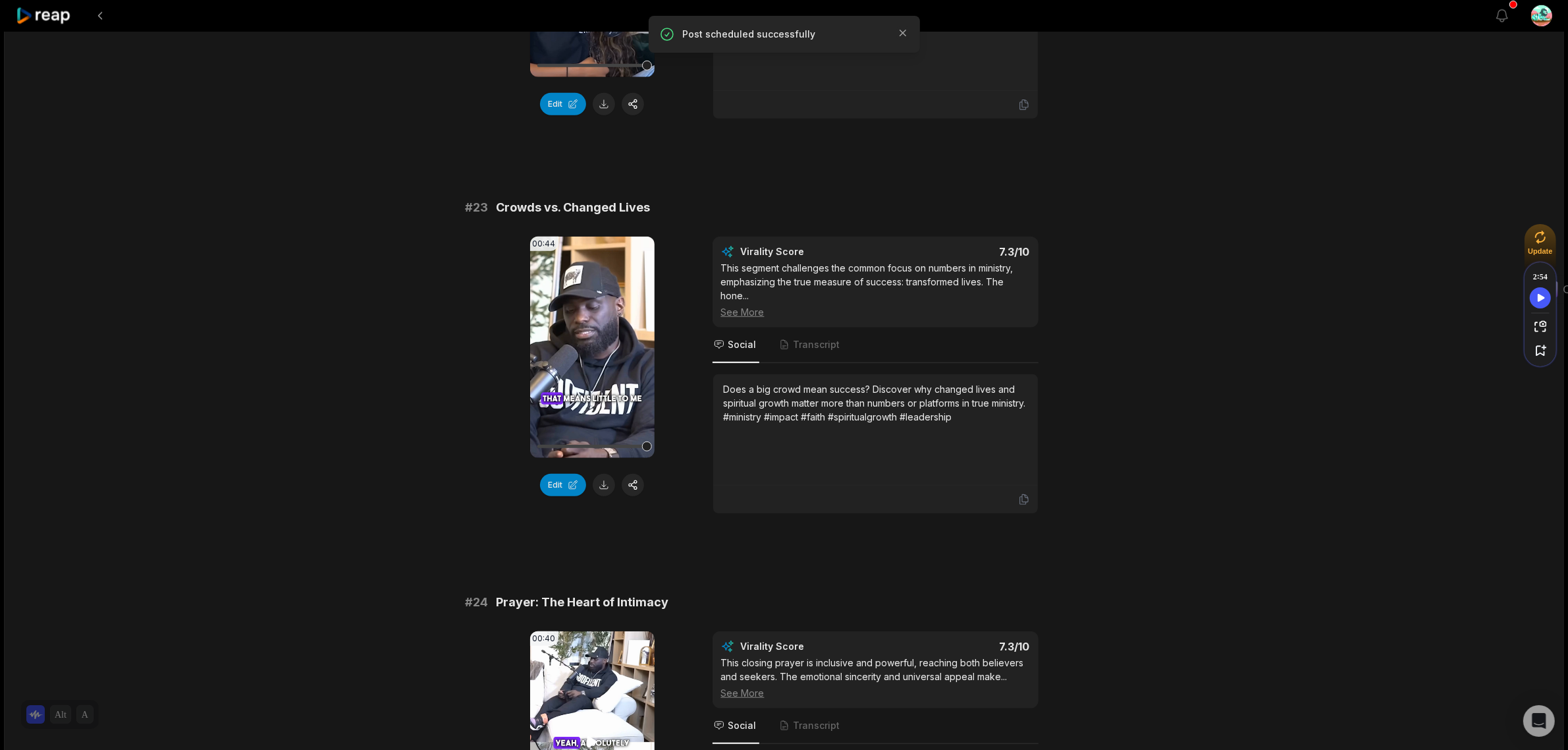
click at [591, 733] on icon at bounding box center [592, 741] width 16 height 16
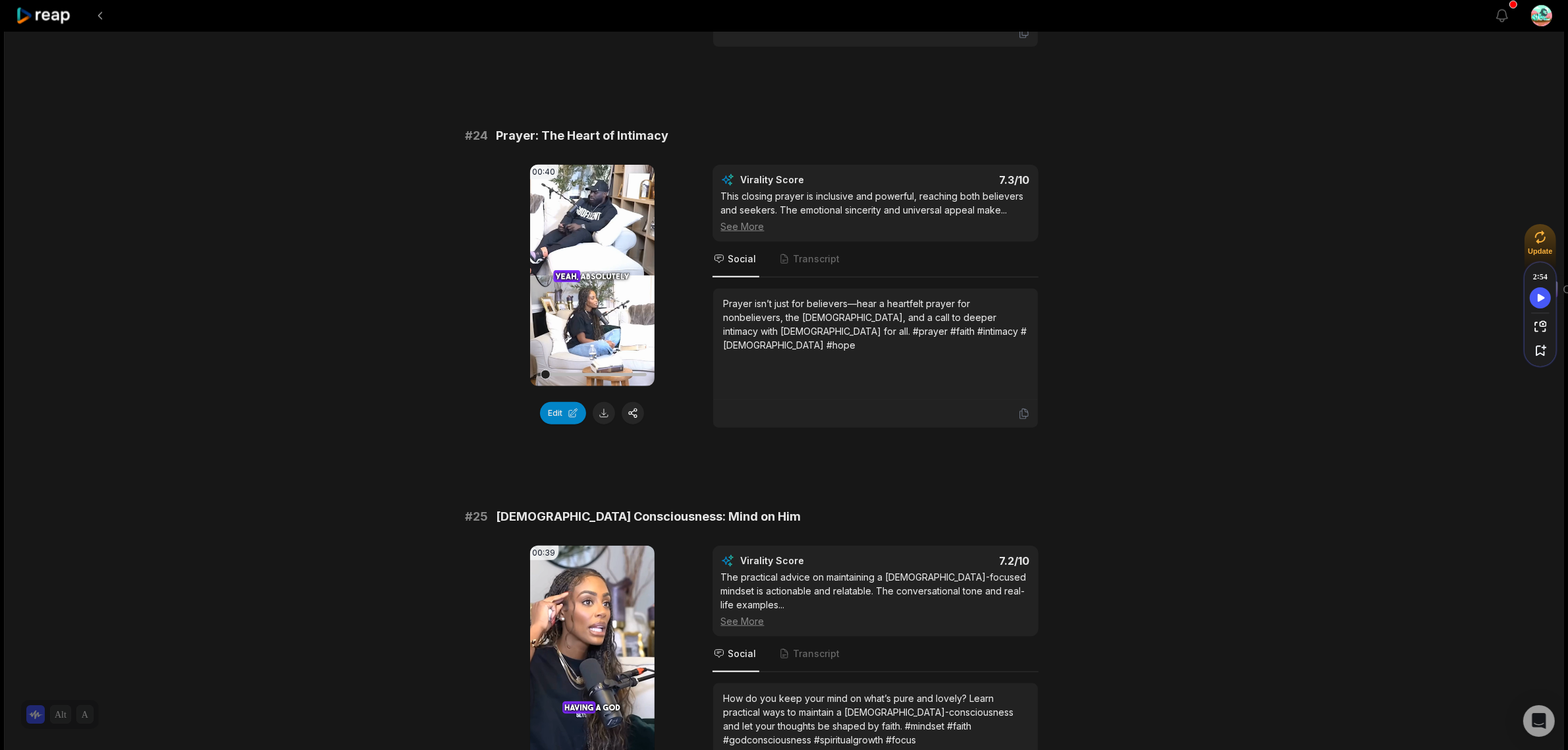
scroll to position [1729, 0]
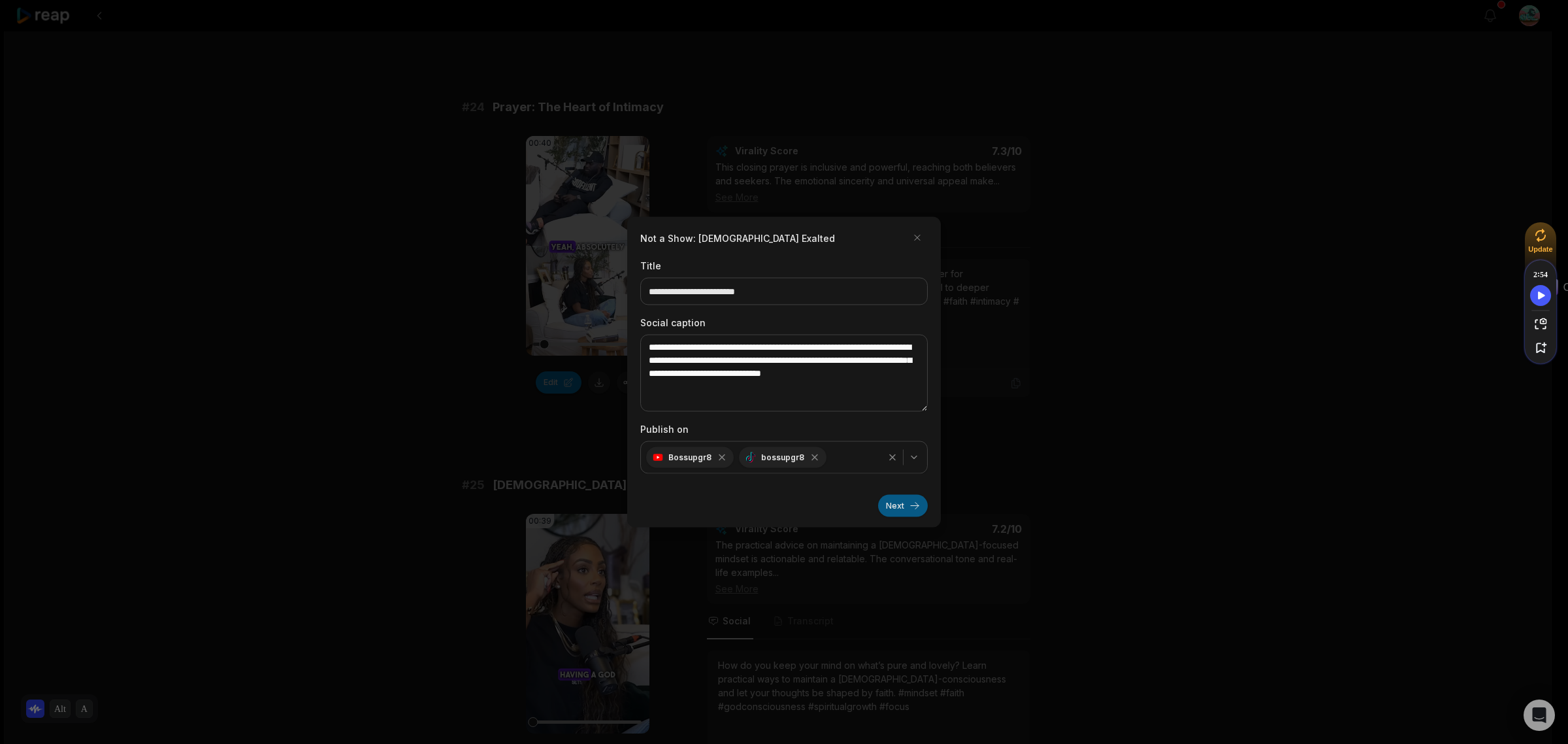
click at [909, 505] on button "Next" at bounding box center [903, 506] width 50 height 22
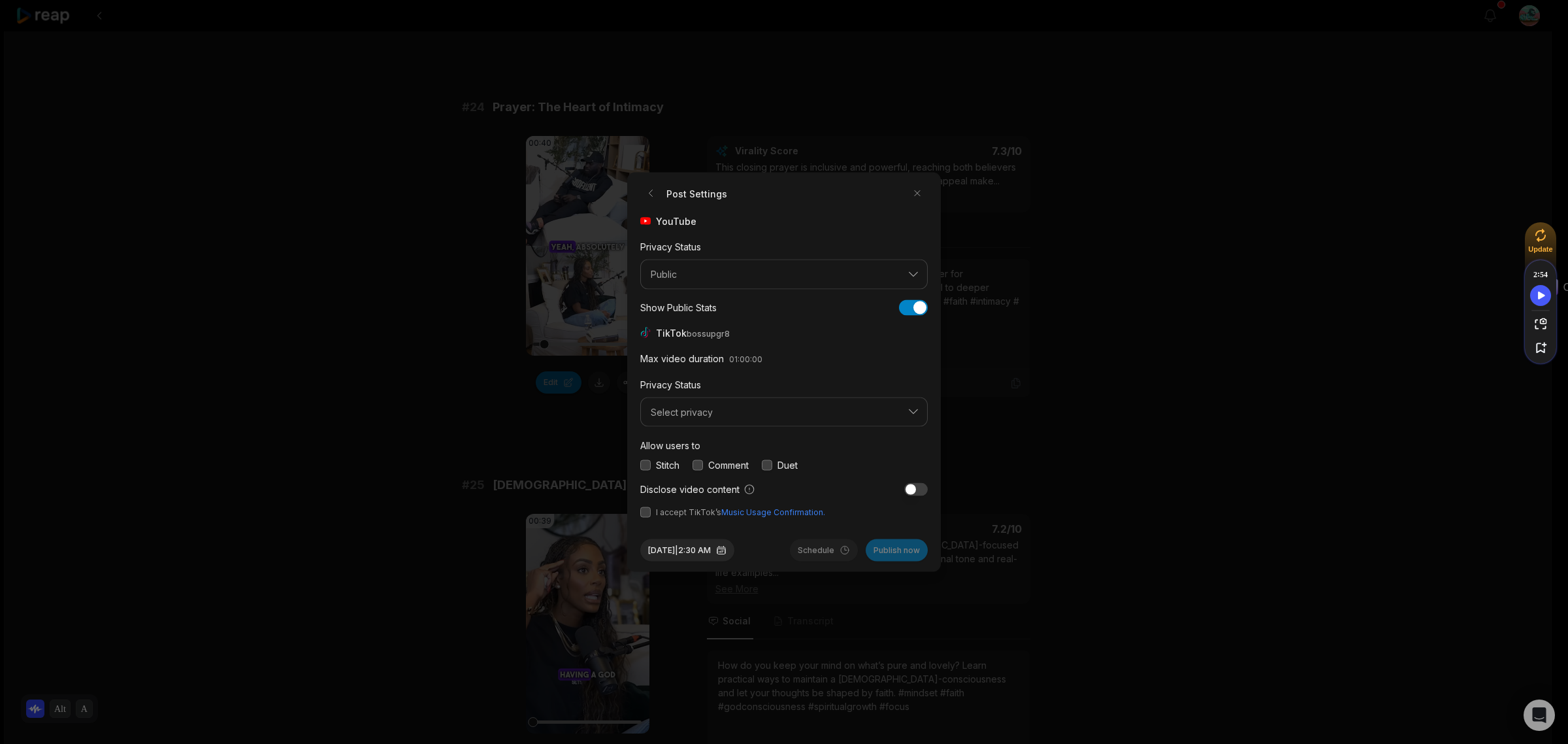
click at [658, 467] on label "Stitch" at bounding box center [668, 465] width 23 height 14
click at [652, 470] on div "Stitch" at bounding box center [659, 465] width 39 height 14
click at [647, 468] on button "button" at bounding box center [645, 464] width 10 height 10
click at [707, 465] on div "Comment" at bounding box center [720, 465] width 56 height 14
click at [700, 465] on button "button" at bounding box center [697, 464] width 10 height 10
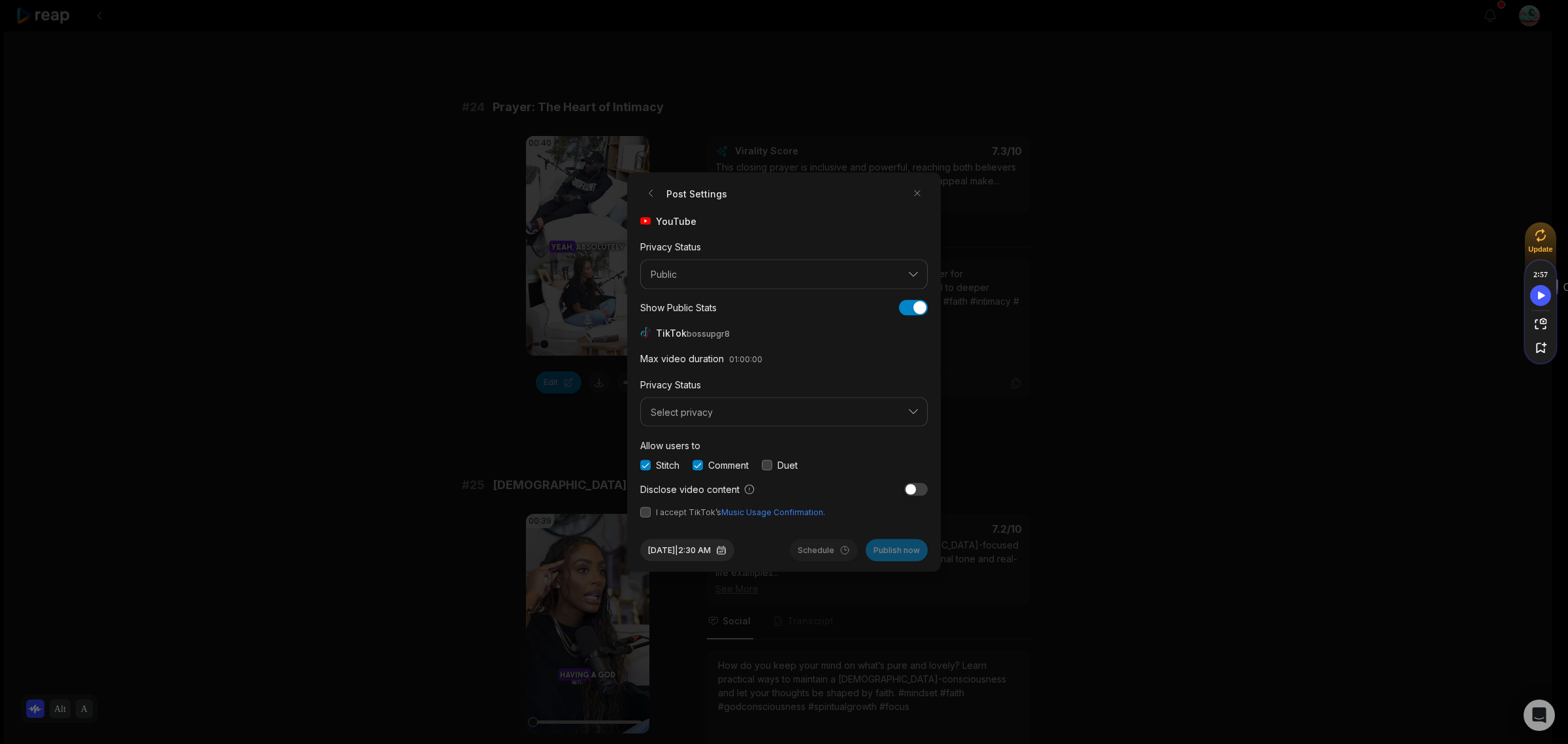
click at [764, 465] on button "button" at bounding box center [766, 464] width 10 height 10
click at [651, 511] on span "I accept TikTok’s Music Usage Confirmation." at bounding box center [784, 512] width 288 height 12
click at [648, 512] on button "button" at bounding box center [645, 512] width 10 height 10
click at [689, 551] on button "Sep 5, 2025 | 2:30 AM" at bounding box center [687, 550] width 94 height 22
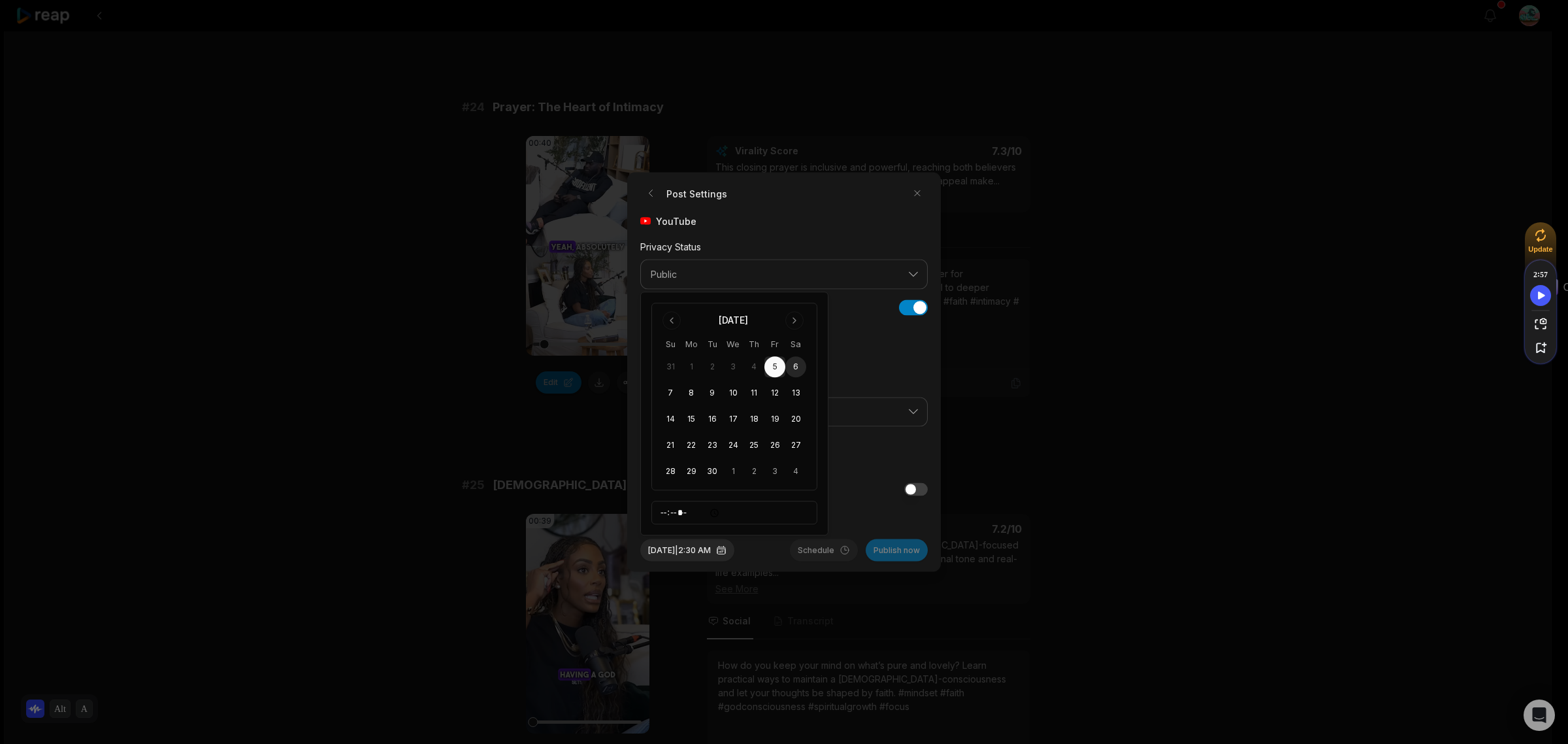
click at [795, 368] on button "6" at bounding box center [795, 367] width 21 height 21
click at [664, 517] on input "*****" at bounding box center [734, 513] width 166 height 23
click at [700, 514] on input "*****" at bounding box center [734, 513] width 166 height 23
type input "*****"
click at [872, 488] on div "Disclose video content" at bounding box center [784, 489] width 288 height 14
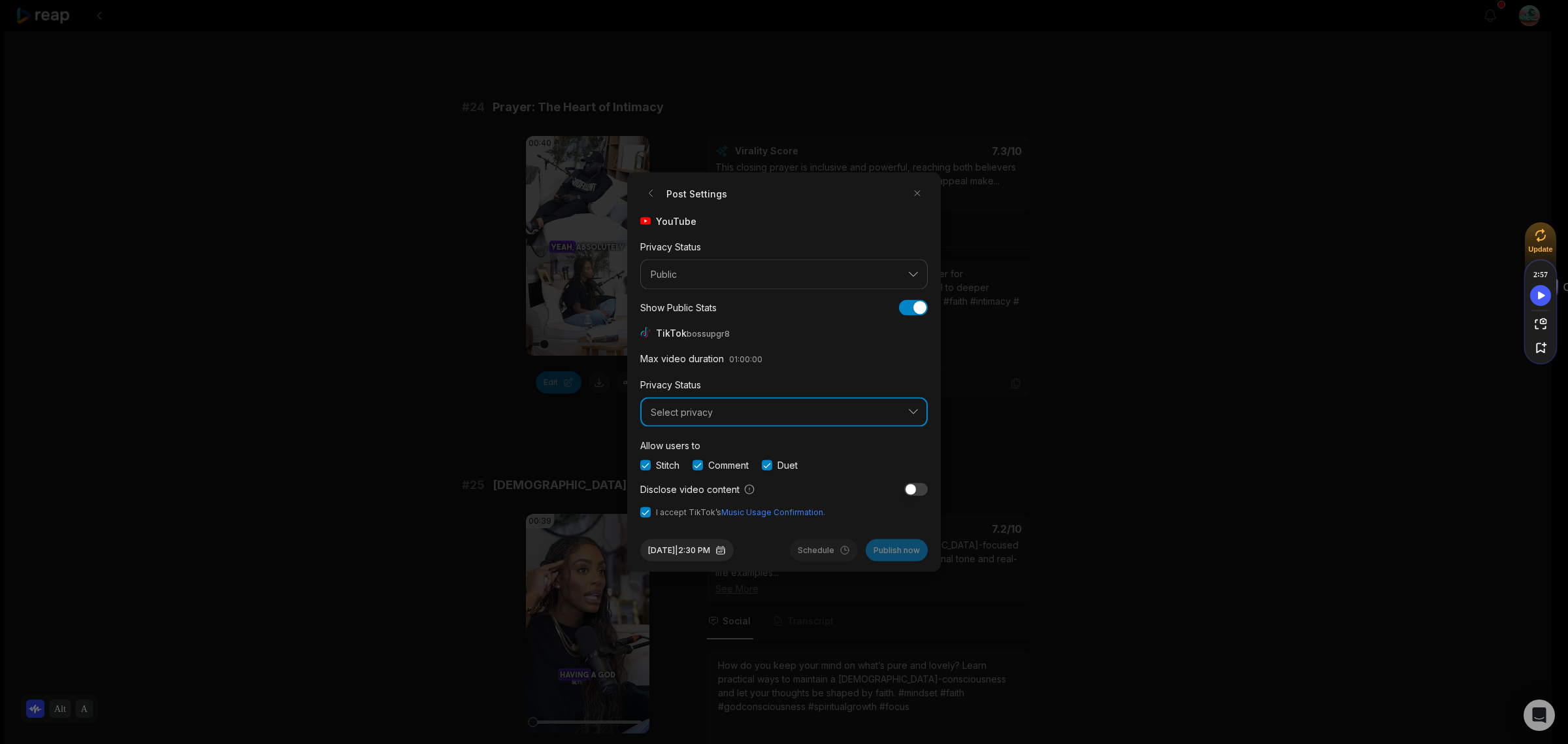
click at [813, 420] on button "Select privacy" at bounding box center [784, 412] width 288 height 30
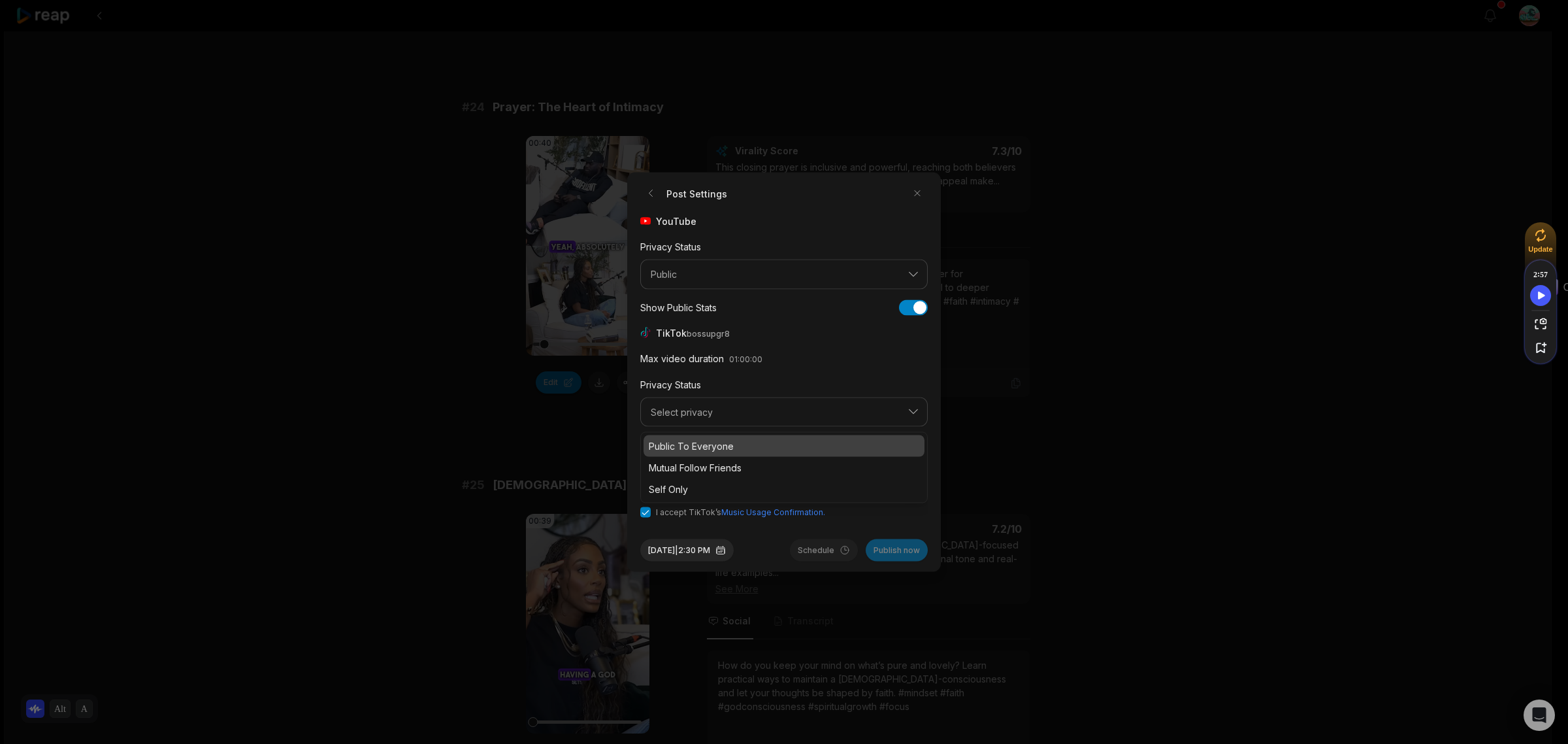
click at [781, 443] on p "Public To Everyone" at bounding box center [784, 446] width 270 height 14
click at [820, 550] on button "Schedule" at bounding box center [823, 550] width 68 height 22
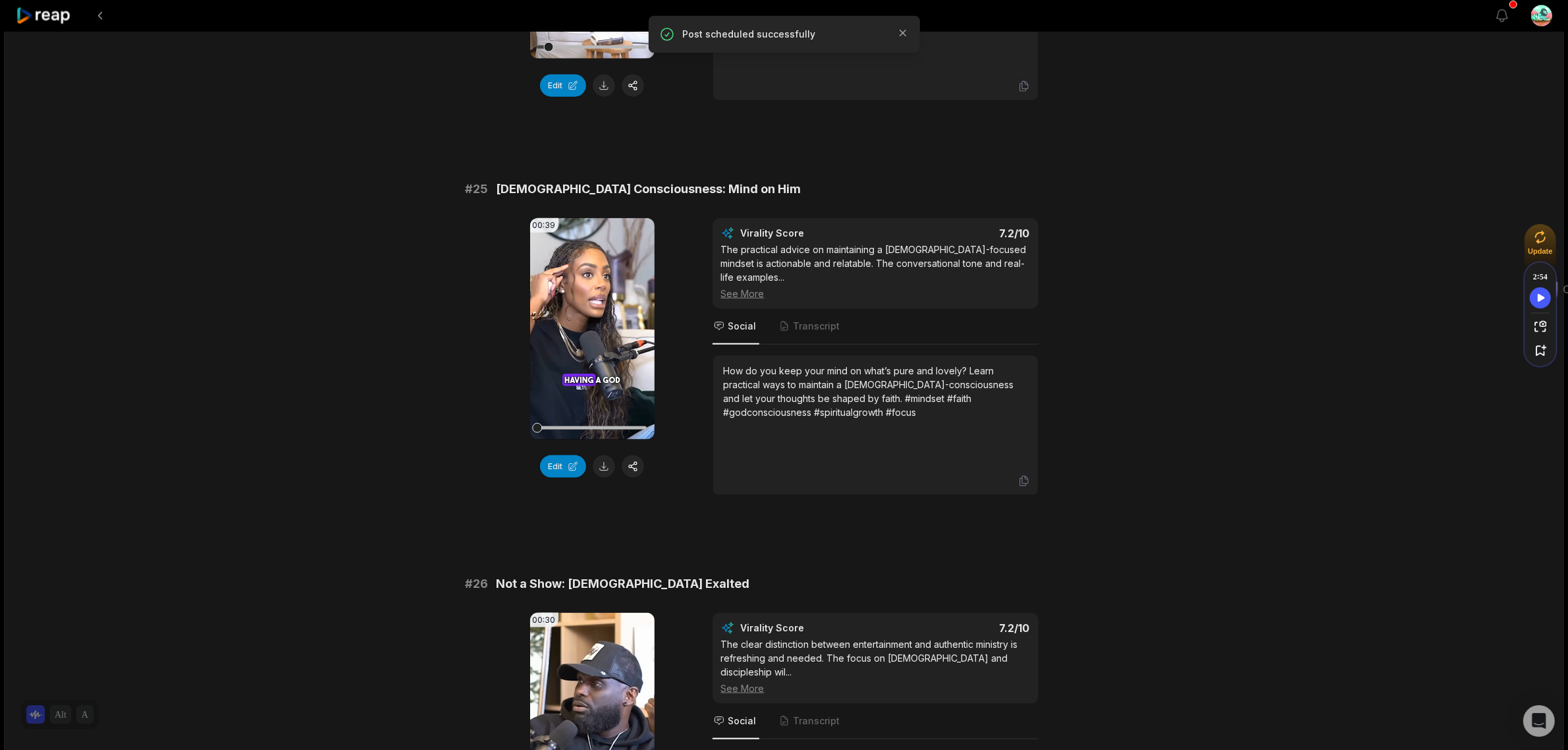
scroll to position [2059, 0]
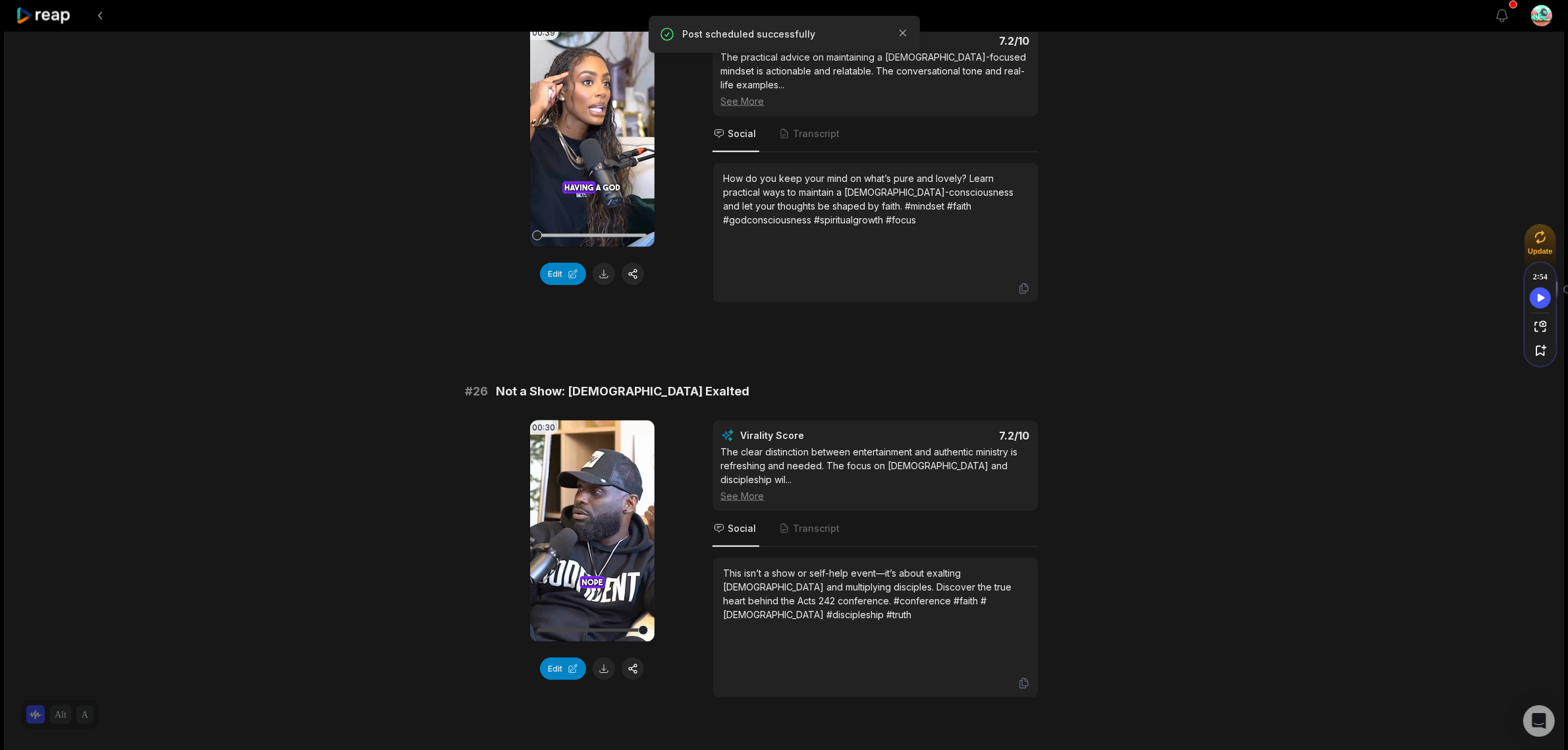
scroll to position [2223, 0]
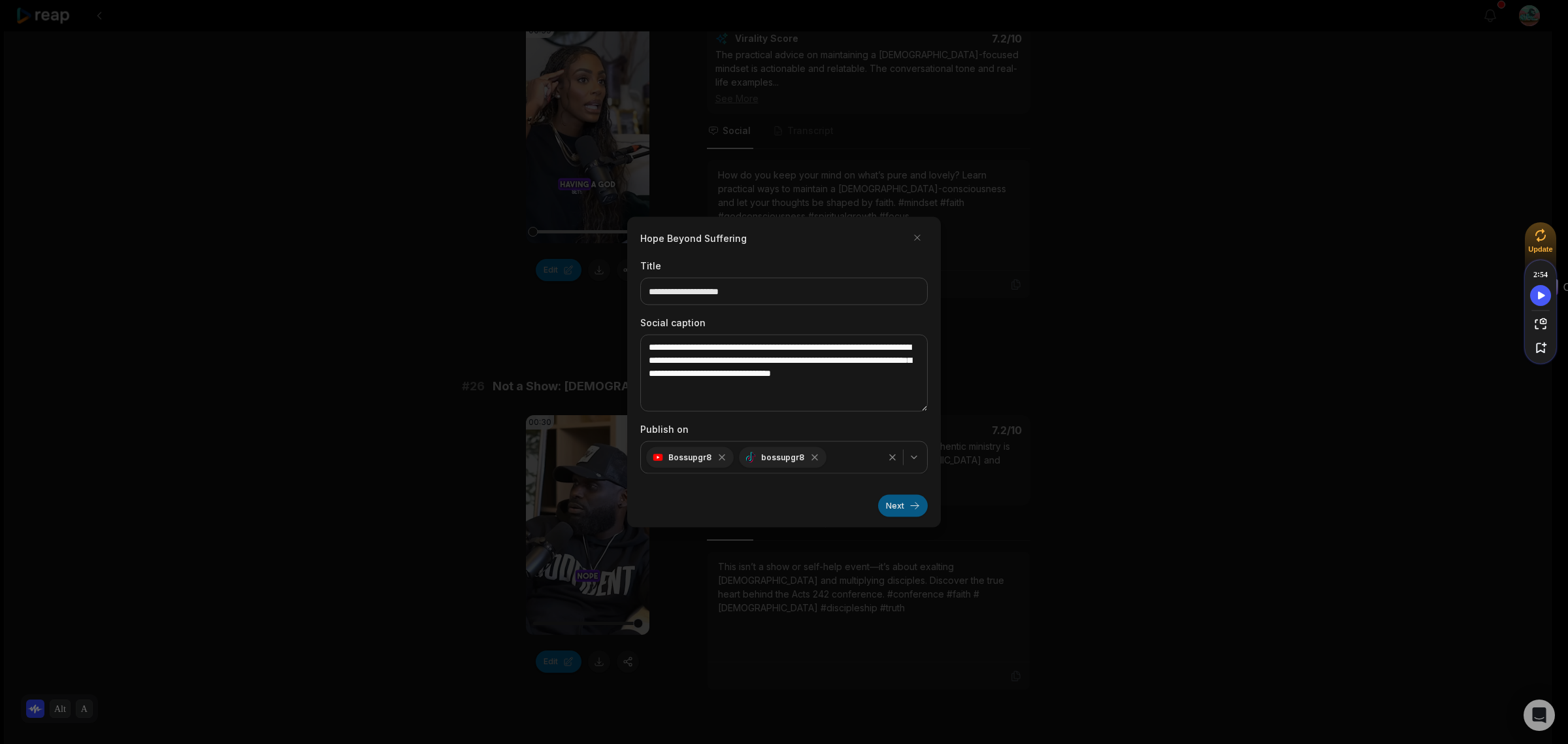
click at [891, 502] on button "Next" at bounding box center [903, 506] width 50 height 22
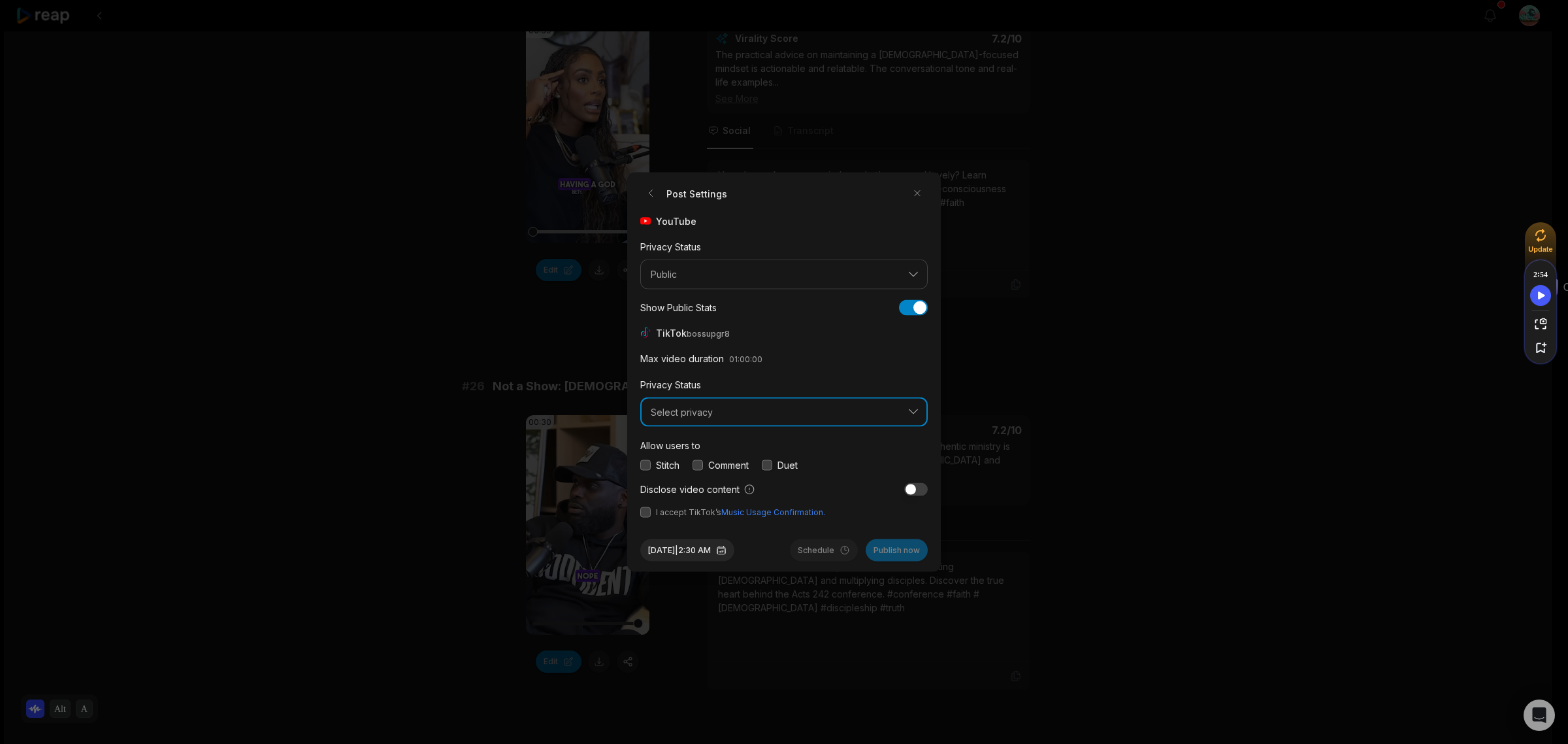
click at [720, 413] on span "Select privacy" at bounding box center [775, 411] width 248 height 12
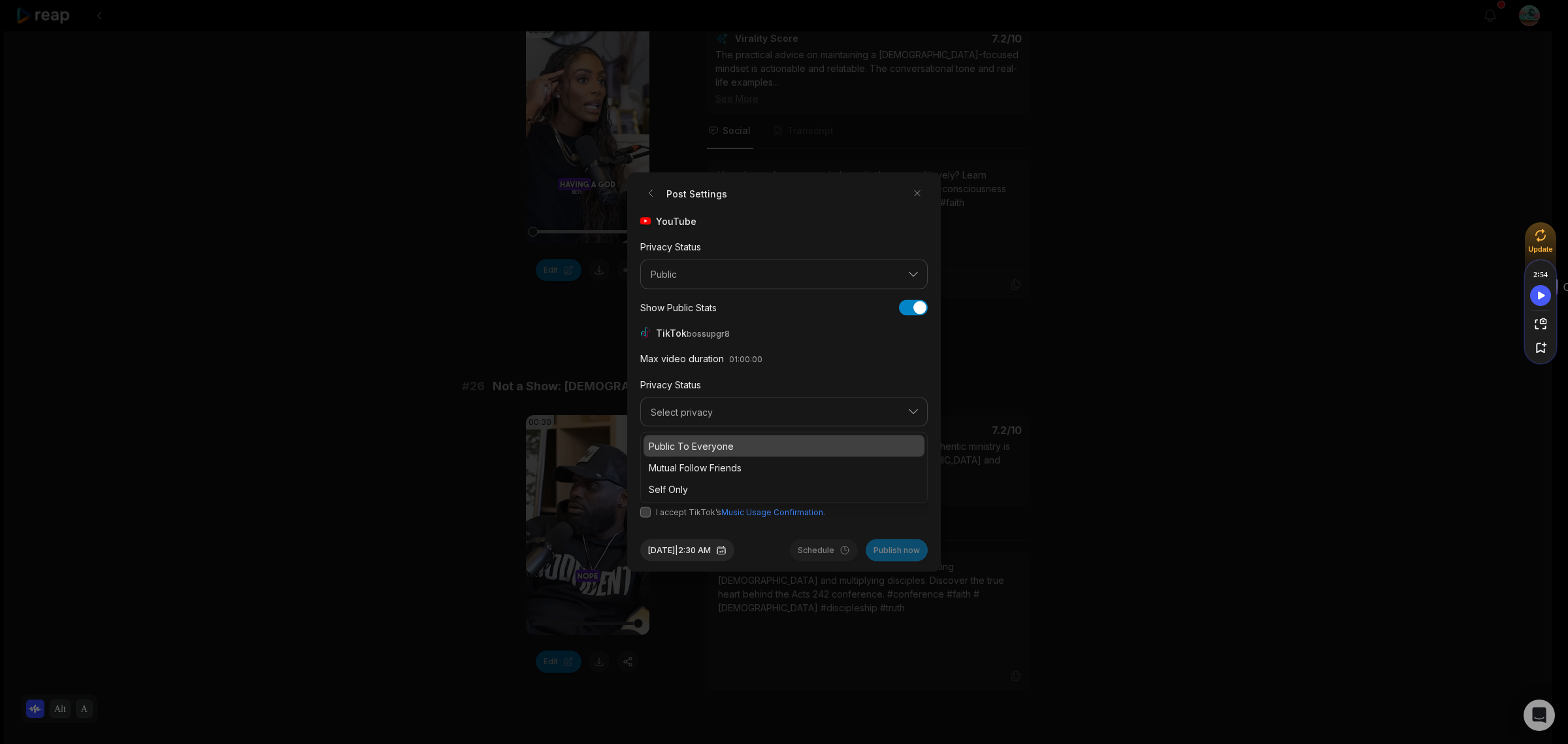
click at [680, 441] on p "Public To Everyone" at bounding box center [784, 446] width 270 height 14
click at [647, 470] on div "Stitch" at bounding box center [659, 465] width 39 height 14
click at [645, 465] on button "button" at bounding box center [645, 464] width 10 height 10
click at [700, 460] on button "button" at bounding box center [697, 464] width 10 height 10
click at [766, 461] on button "button" at bounding box center [766, 464] width 10 height 10
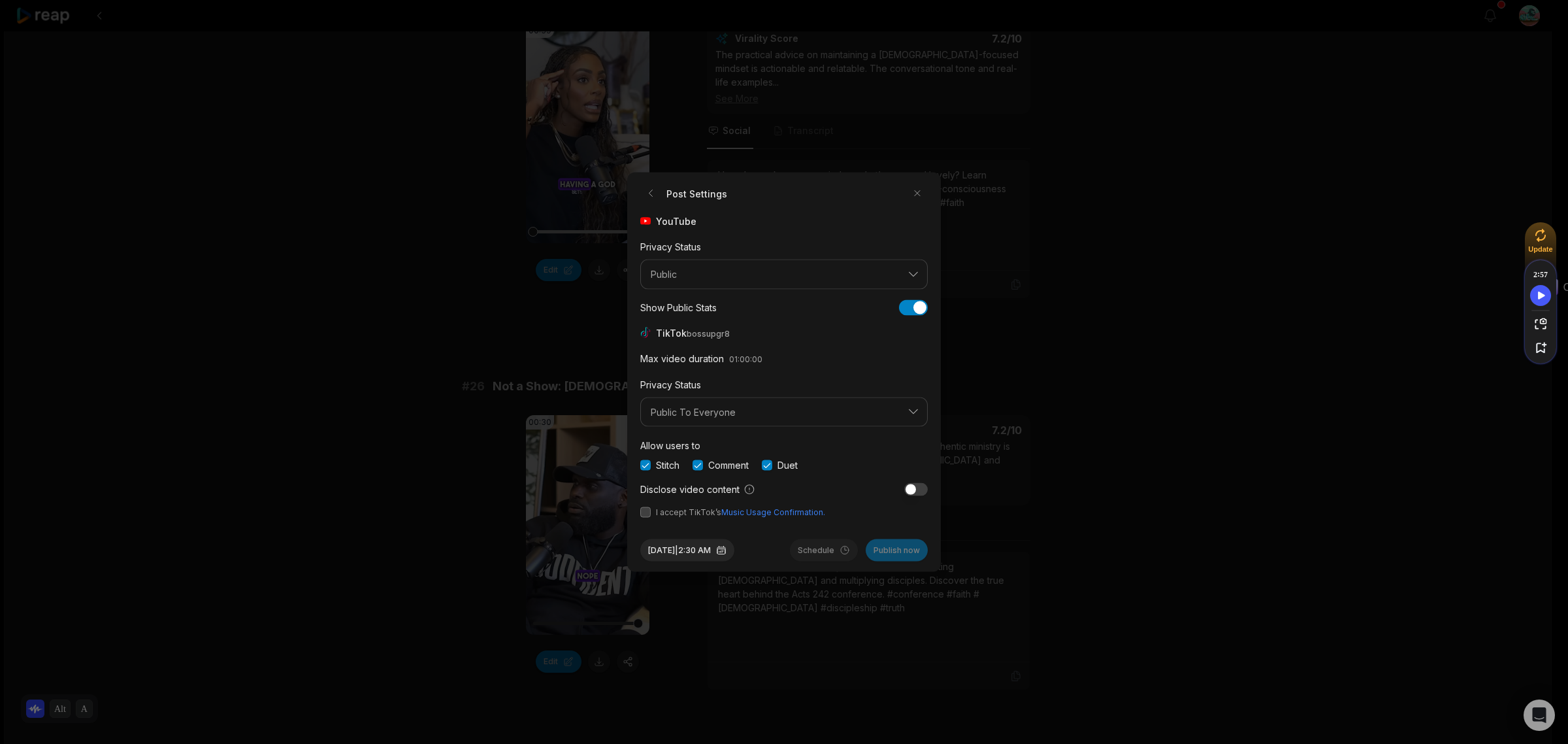
click at [650, 506] on span "I accept TikTok’s Music Usage Confirmation." at bounding box center [784, 512] width 288 height 12
click at [648, 513] on button "button" at bounding box center [645, 512] width 10 height 10
click at [700, 546] on button "Sep 5, 2025 | 2:30 AM" at bounding box center [687, 550] width 94 height 22
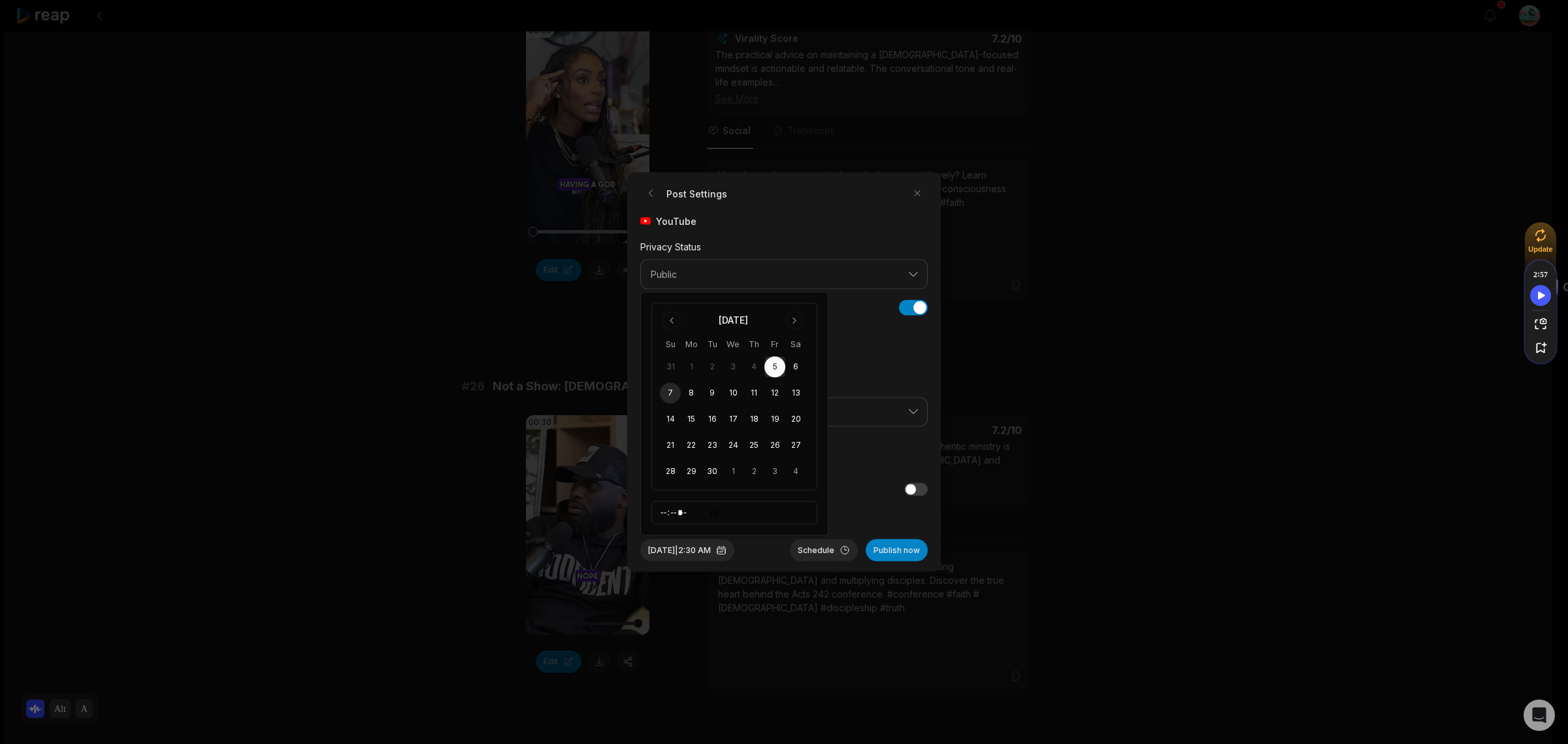
click at [670, 393] on button "7" at bounding box center [670, 392] width 21 height 21
click at [671, 518] on input "*****" at bounding box center [734, 513] width 166 height 23
type input "*****"
click at [863, 448] on div "Allow users to Stitch Comment Duet" at bounding box center [784, 454] width 288 height 34
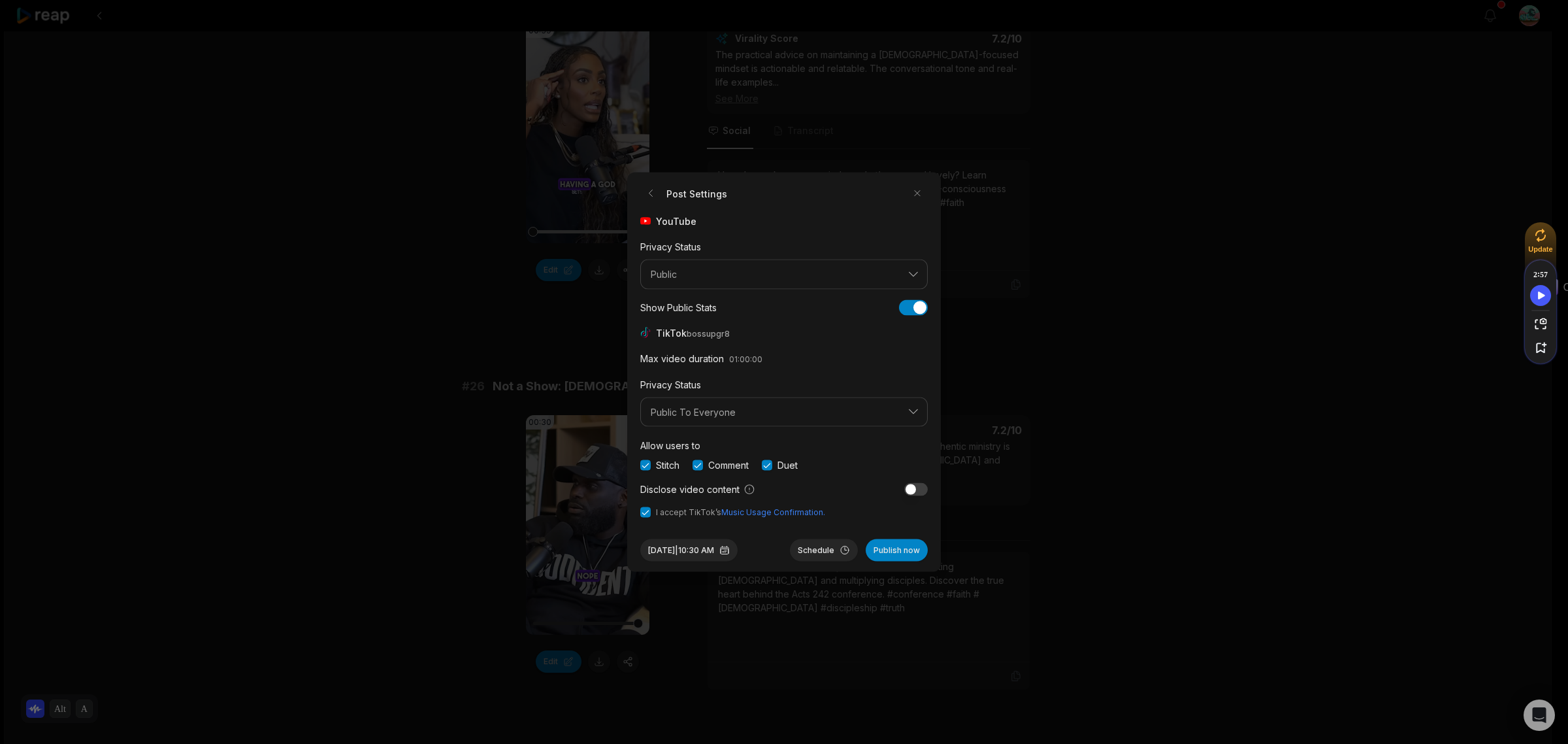
click at [827, 550] on button "Schedule" at bounding box center [823, 550] width 68 height 22
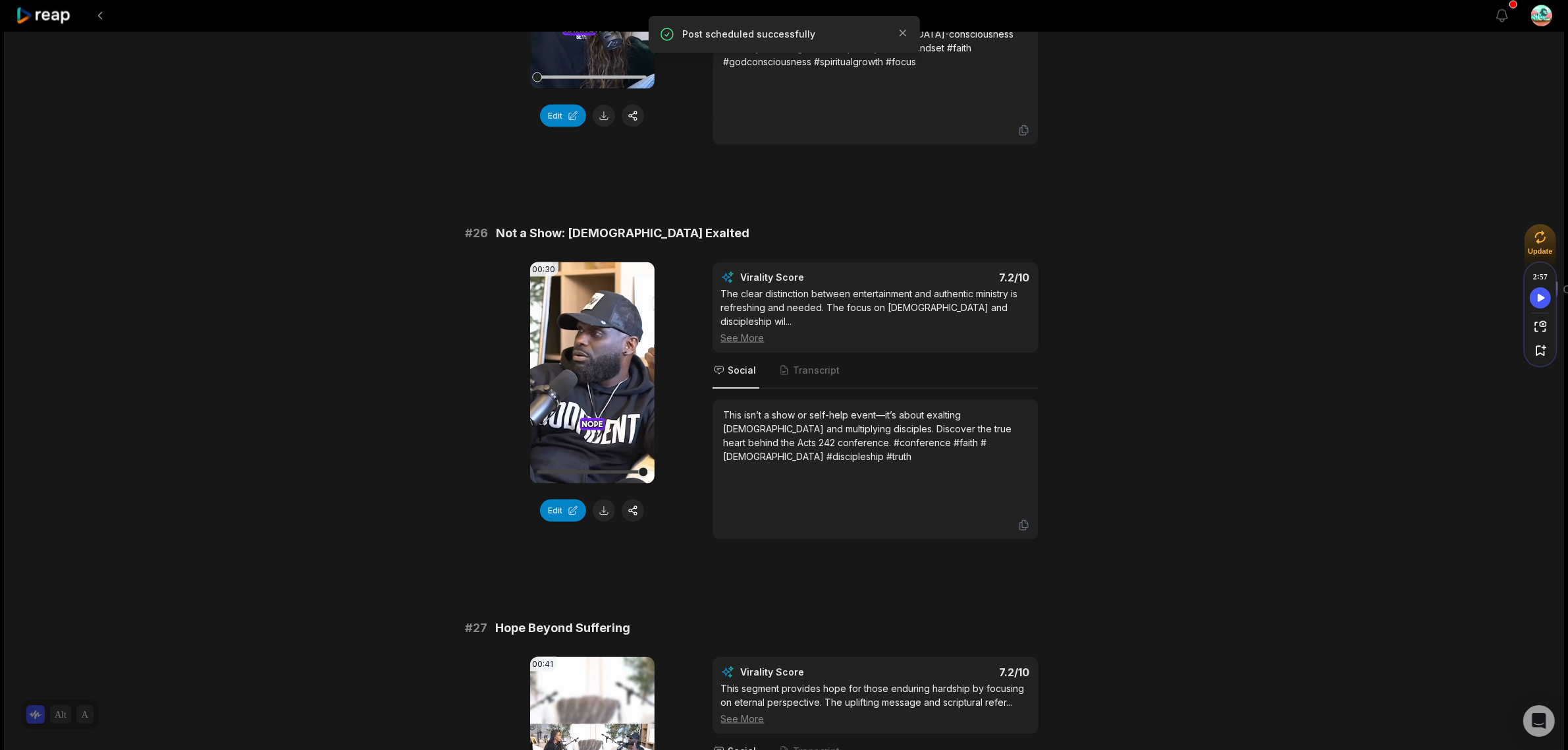
scroll to position [2471, 0]
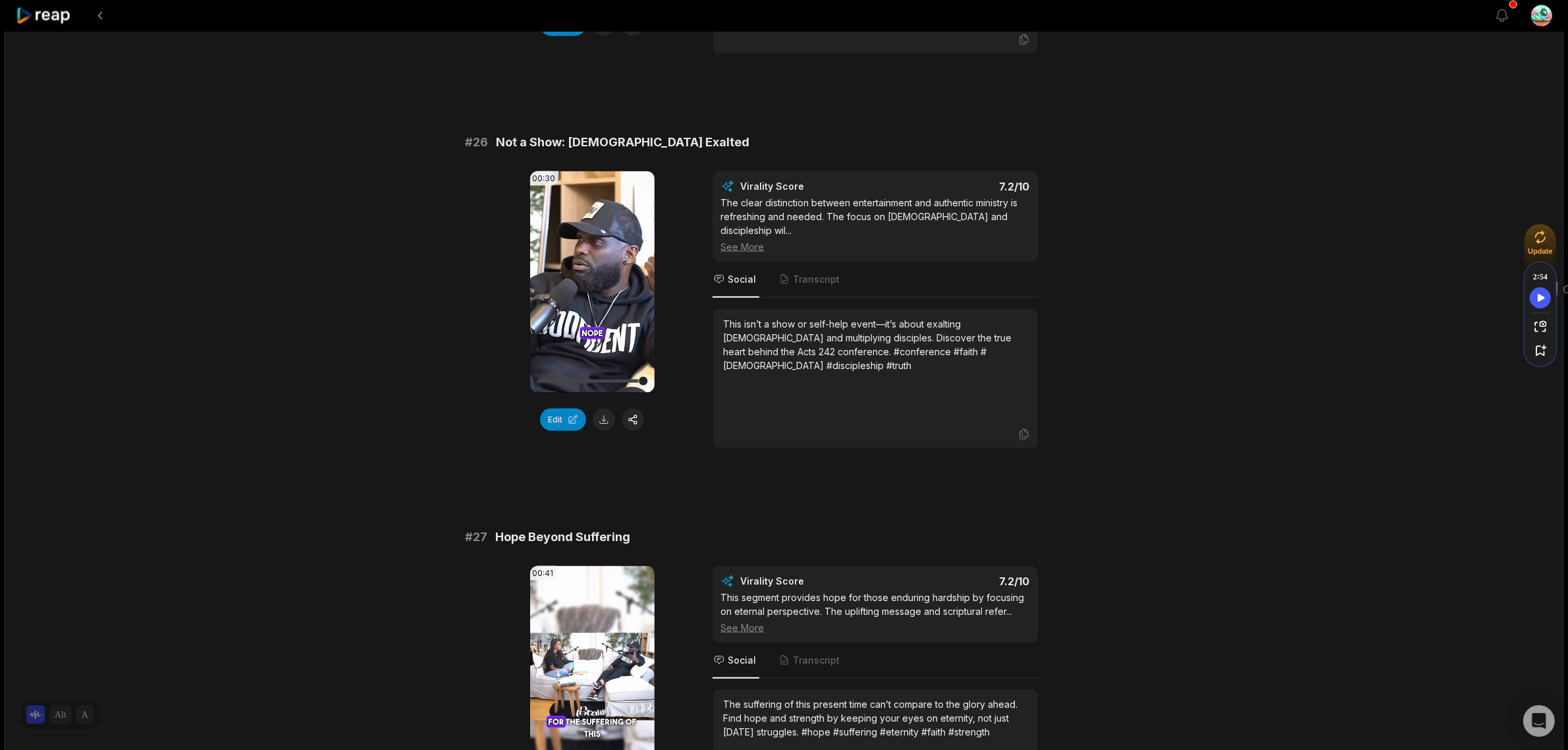
click at [622, 566] on video "Your browser does not support mp4 format." at bounding box center [592, 676] width 124 height 221
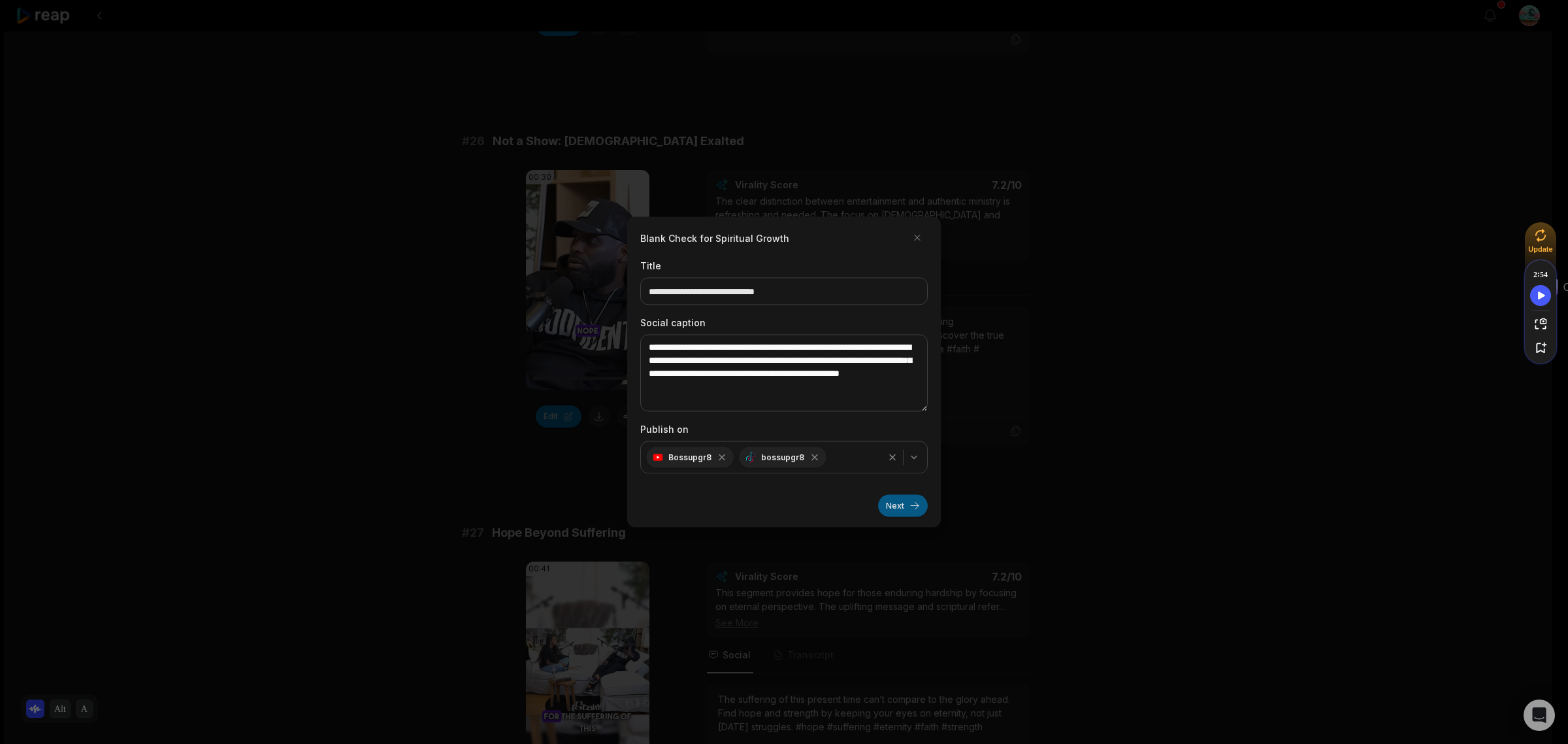
click at [895, 509] on button "Next" at bounding box center [903, 506] width 50 height 22
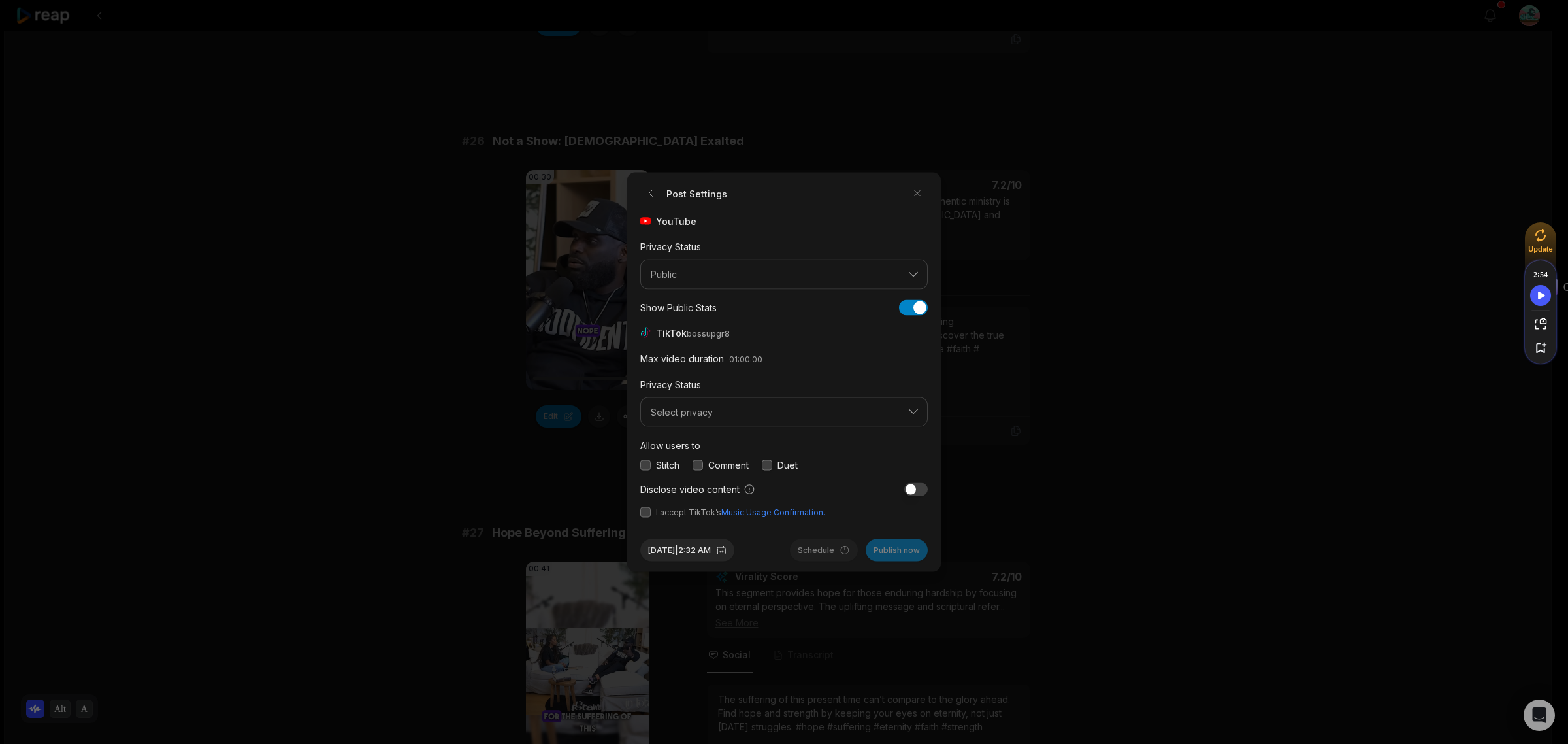
click at [647, 462] on button "button" at bounding box center [645, 464] width 10 height 10
click at [716, 468] on label "Comment" at bounding box center [728, 465] width 41 height 14
click at [700, 461] on button "button" at bounding box center [697, 464] width 10 height 10
click at [782, 465] on label "Duet" at bounding box center [788, 465] width 20 height 14
click at [770, 465] on button "button" at bounding box center [766, 464] width 10 height 10
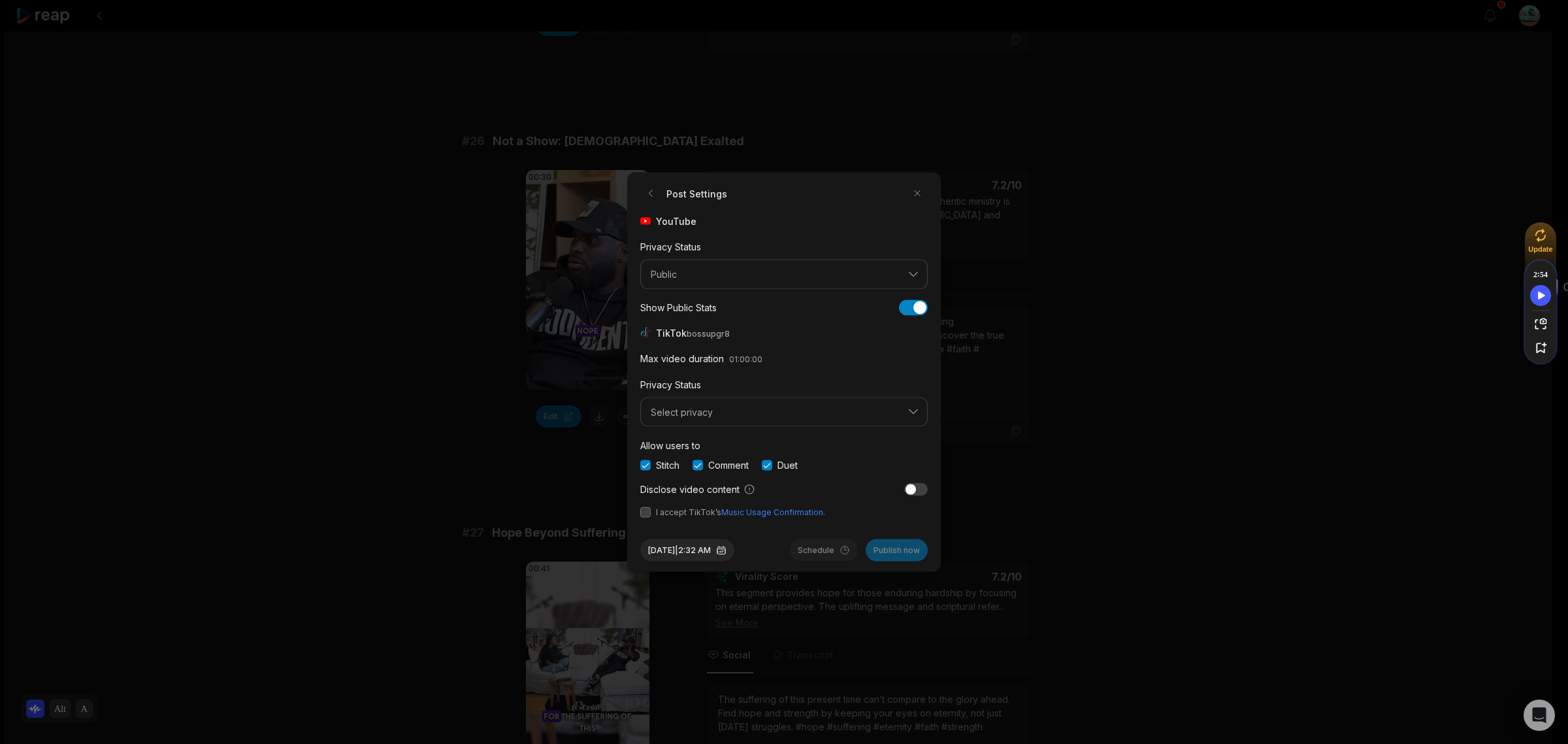
click at [645, 508] on span "I accept TikTok’s Music Usage Confirmation." at bounding box center [784, 512] width 288 height 12
click at [645, 512] on button "button" at bounding box center [645, 512] width 10 height 10
click at [768, 410] on span "Select privacy" at bounding box center [775, 411] width 248 height 12
click at [753, 445] on p "Public To Everyone" at bounding box center [784, 446] width 270 height 14
click at [688, 551] on button "Sep 5, 2025 | 2:32 AM" at bounding box center [687, 550] width 94 height 22
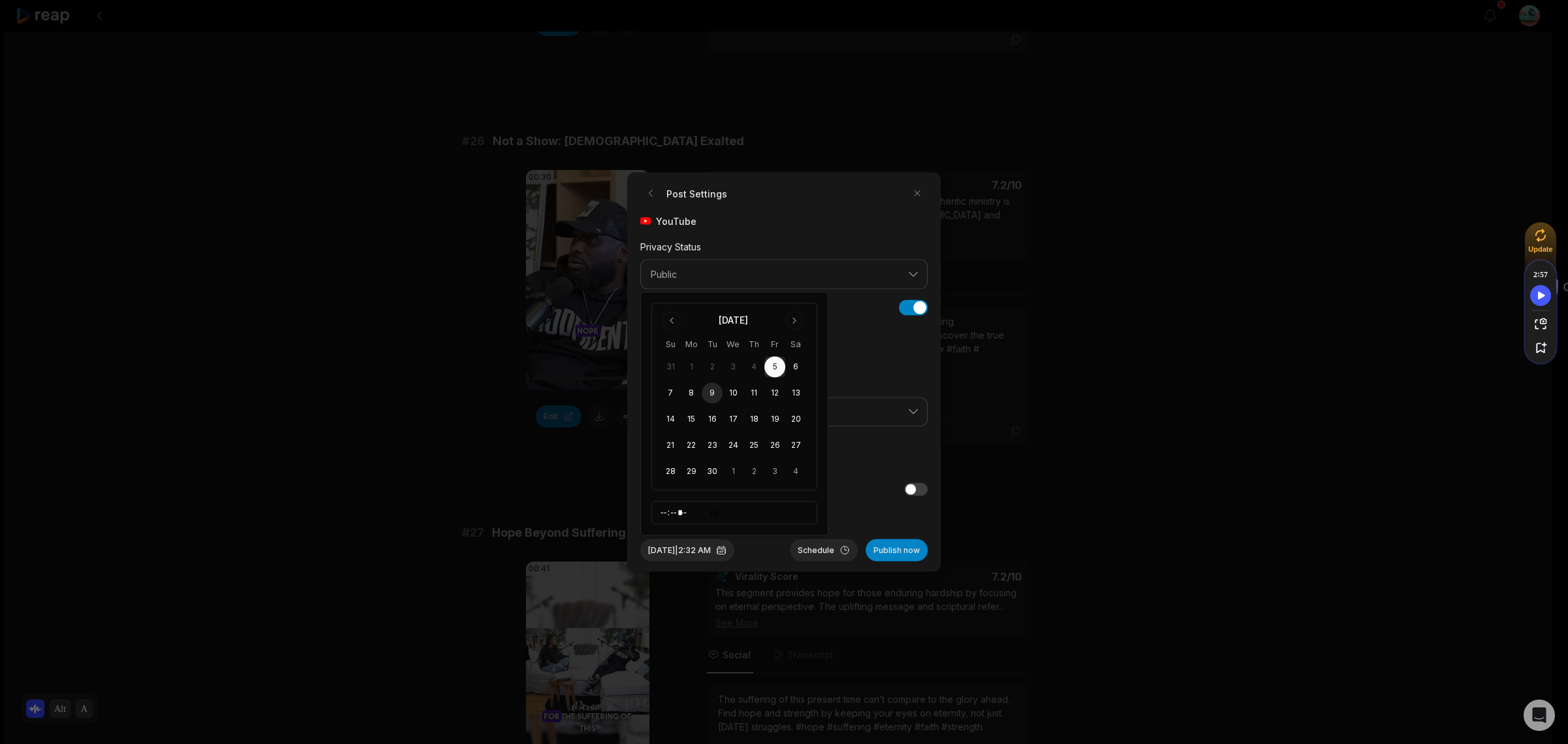
click at [709, 390] on button "9" at bounding box center [712, 392] width 21 height 21
click at [668, 513] on input "*****" at bounding box center [734, 513] width 166 height 23
type input "*****"
click at [857, 509] on span "I accept TikTok’s Music Usage Confirmation." at bounding box center [784, 512] width 288 height 12
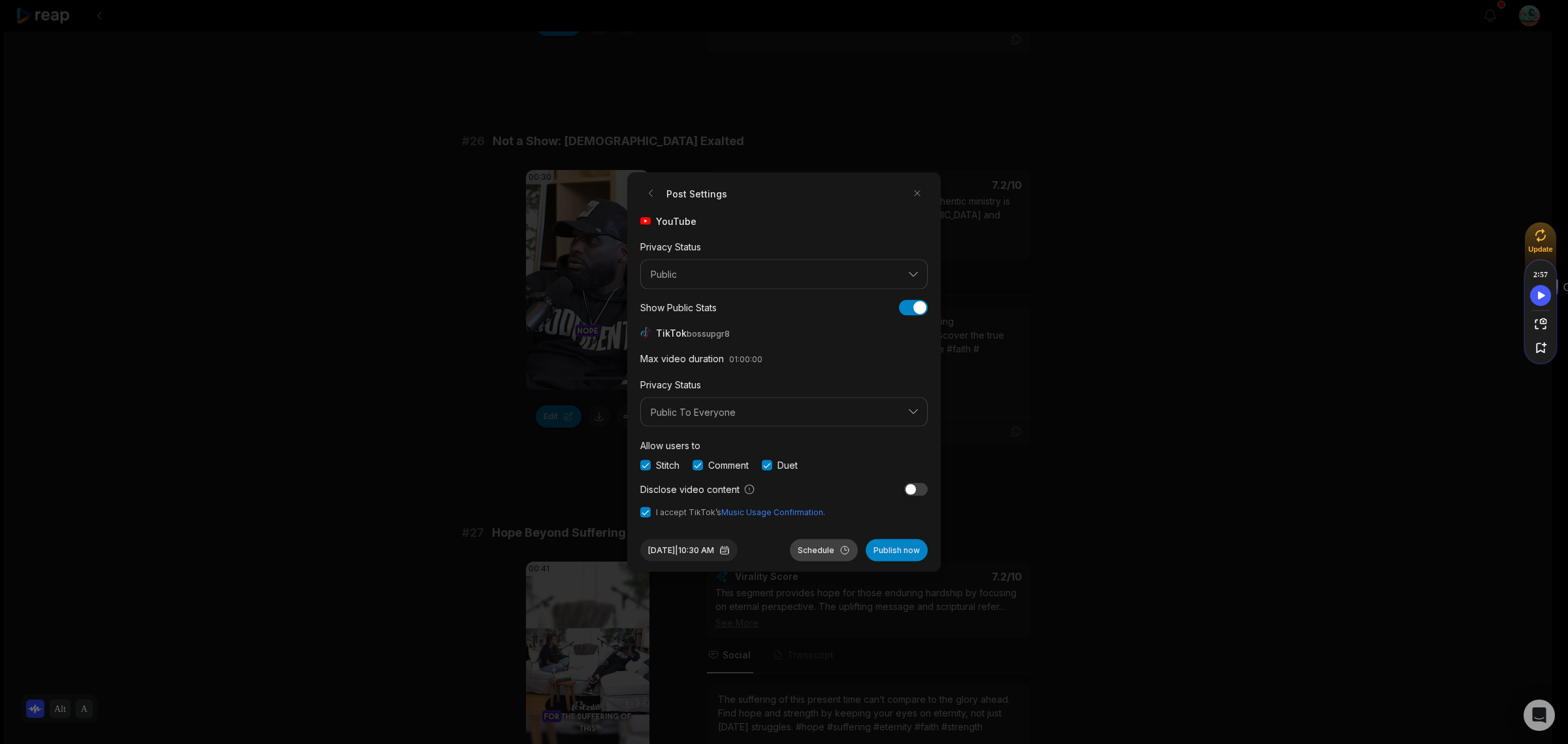
click at [831, 545] on button "Schedule" at bounding box center [823, 550] width 68 height 22
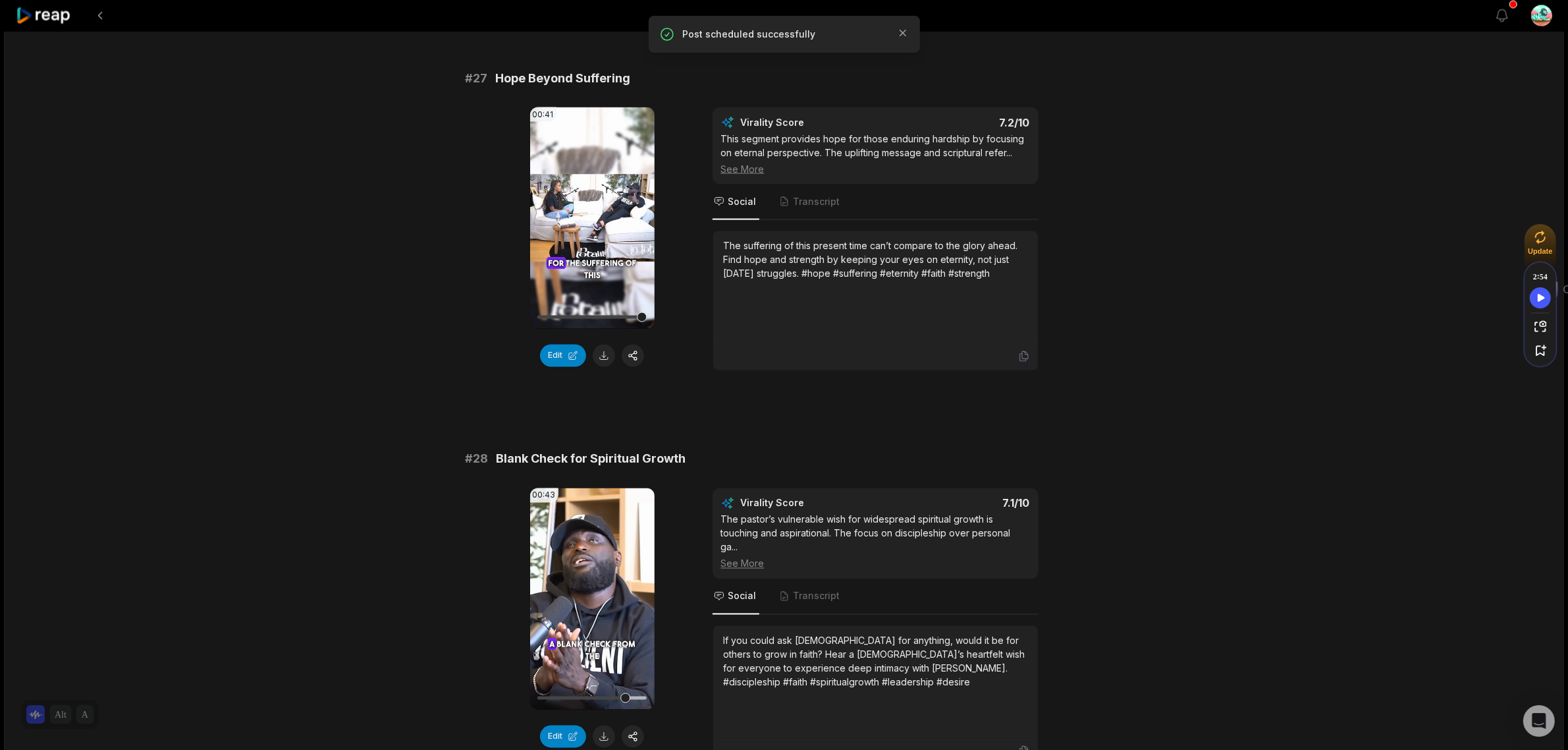
scroll to position [2965, 0]
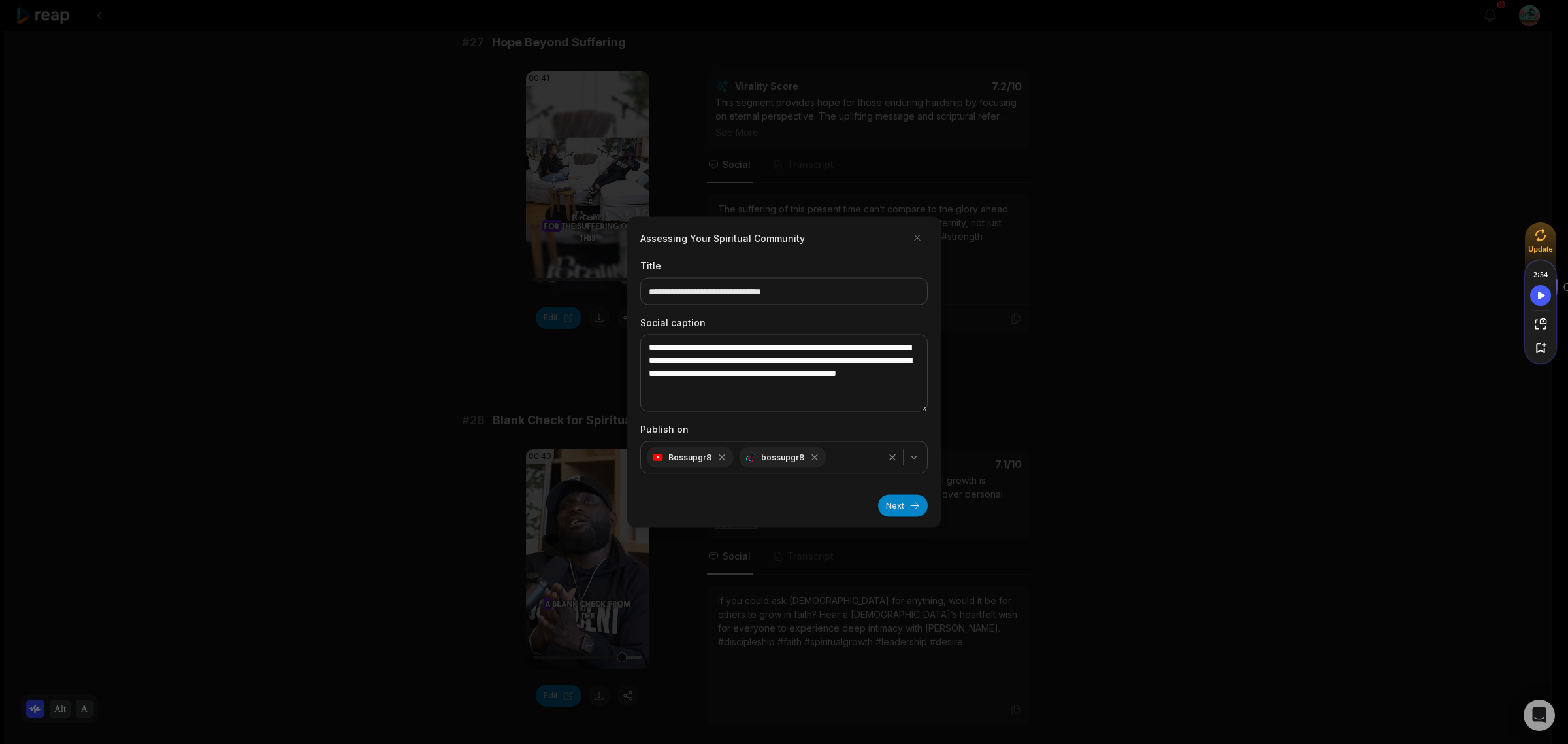
drag, startPoint x: 919, startPoint y: 233, endPoint x: 924, endPoint y: 227, distance: 7.8
click at [920, 231] on button "button" at bounding box center [917, 238] width 21 height 21
